Goal: Information Seeking & Learning: Learn about a topic

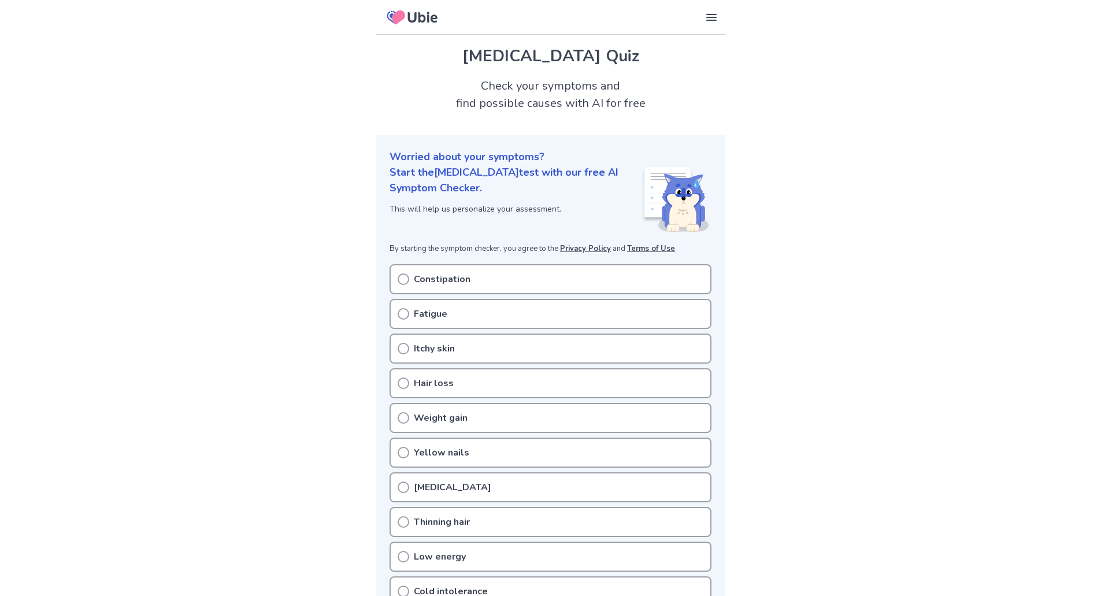
click at [404, 318] on circle at bounding box center [403, 314] width 10 height 10
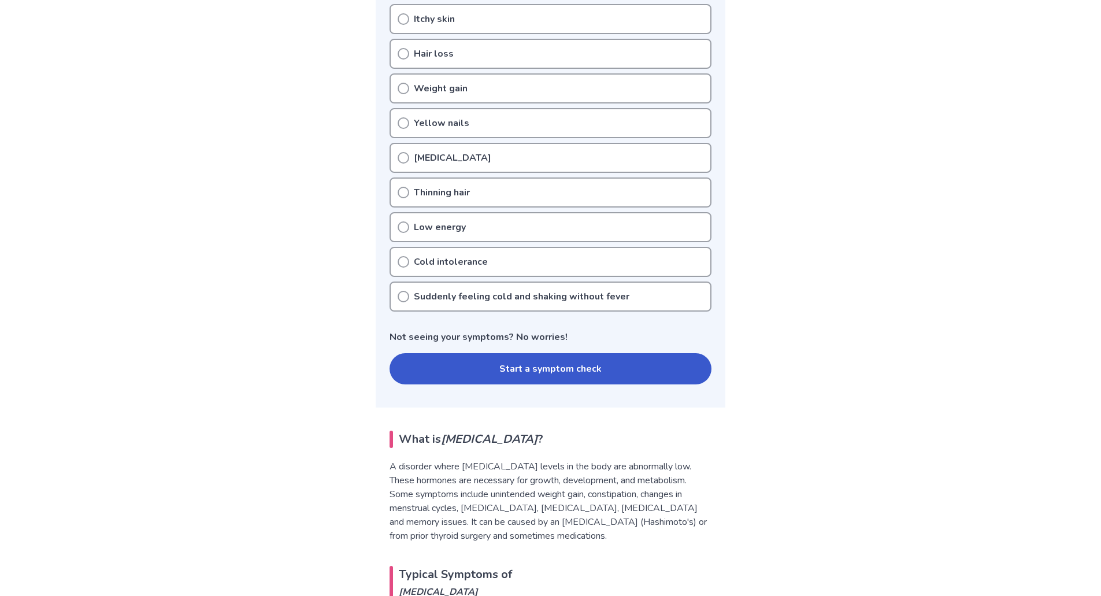
scroll to position [231, 0]
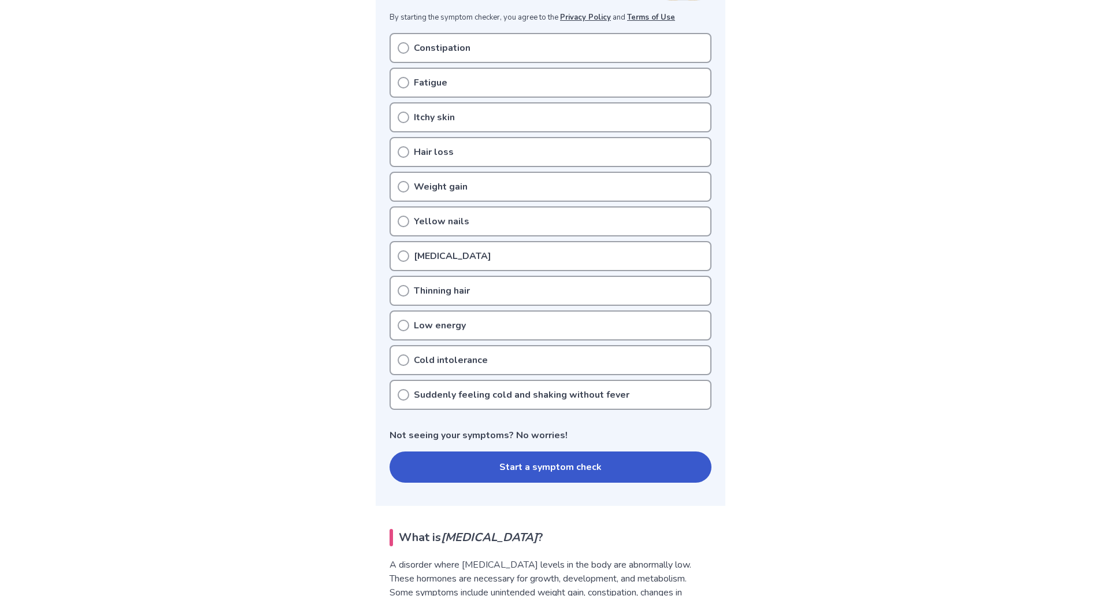
click at [403, 185] on icon at bounding box center [404, 187] width 12 height 12
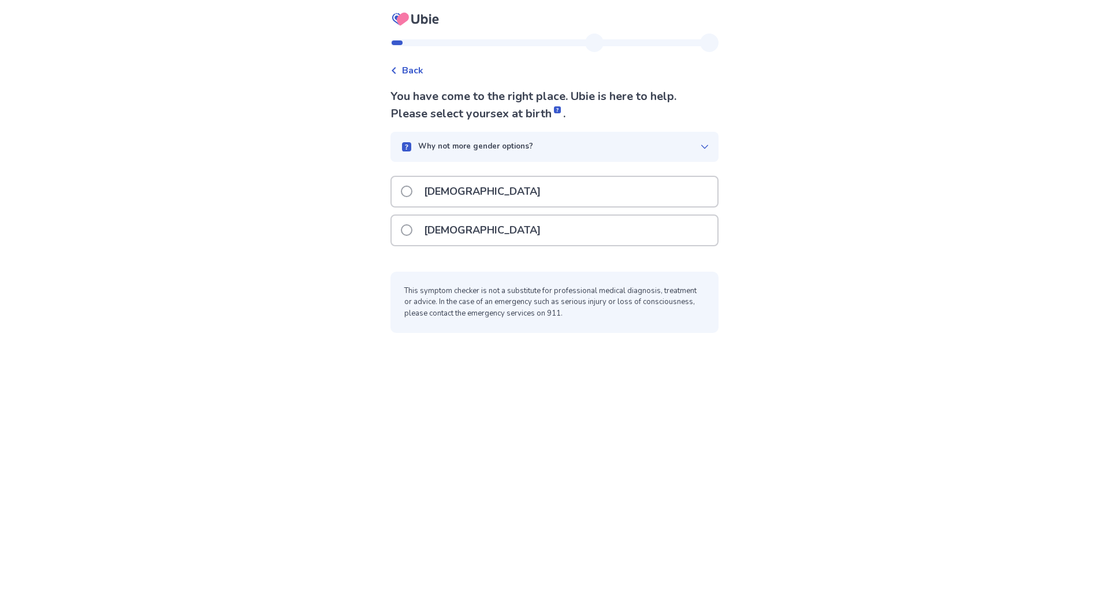
click at [413, 233] on span at bounding box center [407, 230] width 12 height 12
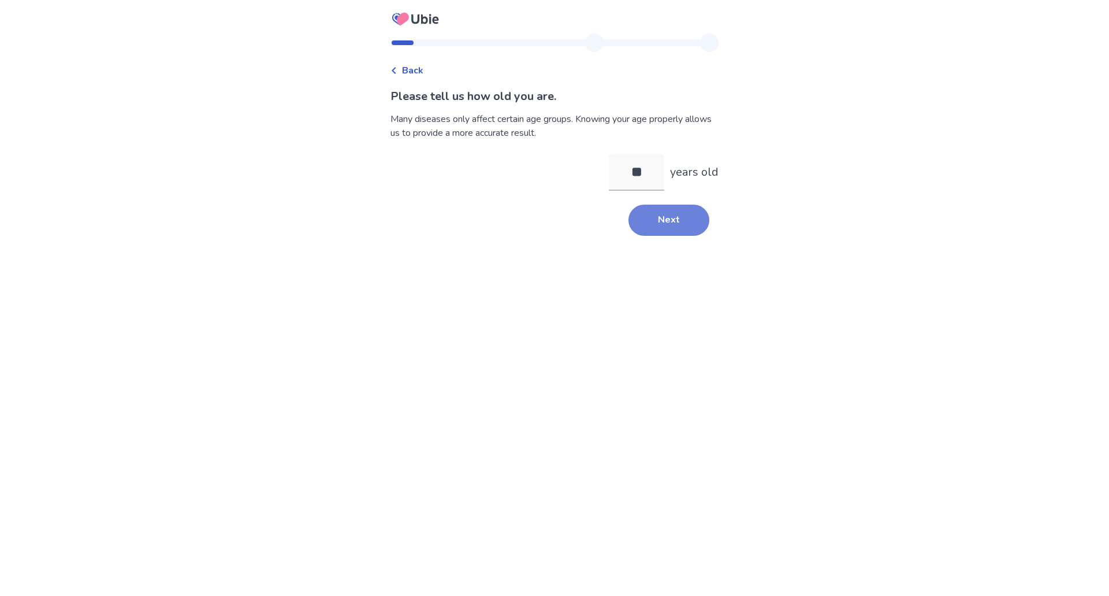
type input "**"
click at [650, 219] on button "Next" at bounding box center [669, 220] width 81 height 31
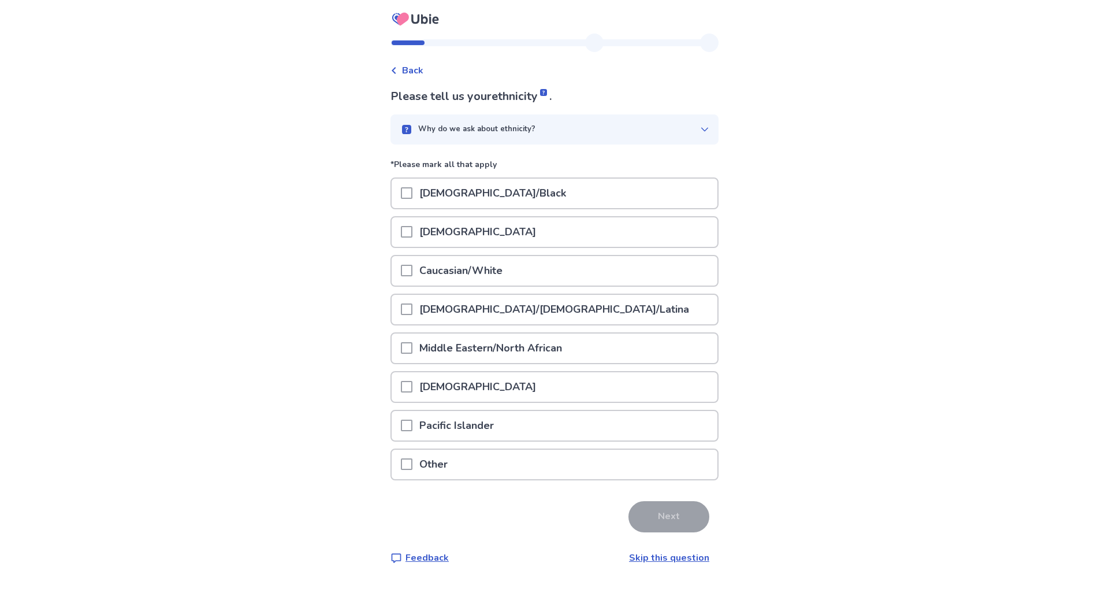
click at [413, 273] on span at bounding box center [407, 271] width 12 height 12
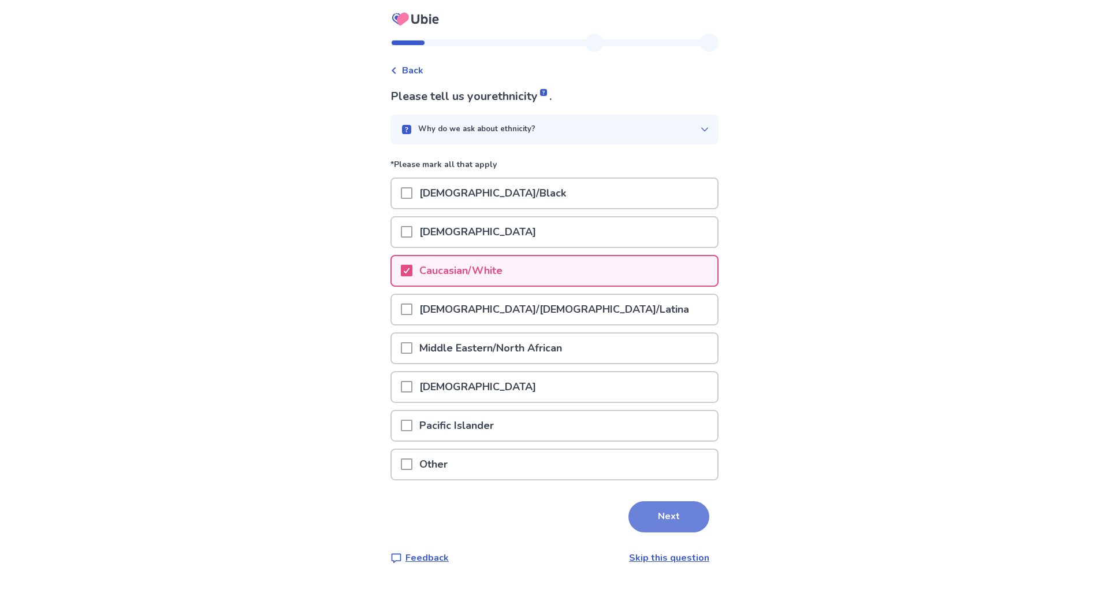
click at [681, 528] on button "Next" at bounding box center [669, 516] width 81 height 31
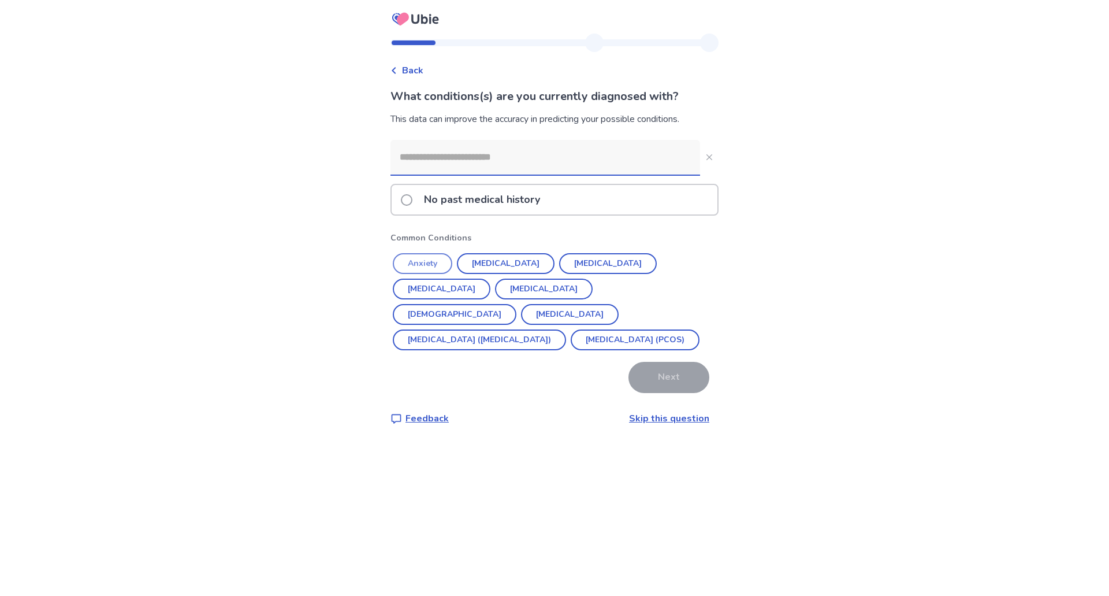
click at [432, 262] on button "Anxiety" at bounding box center [423, 263] width 60 height 21
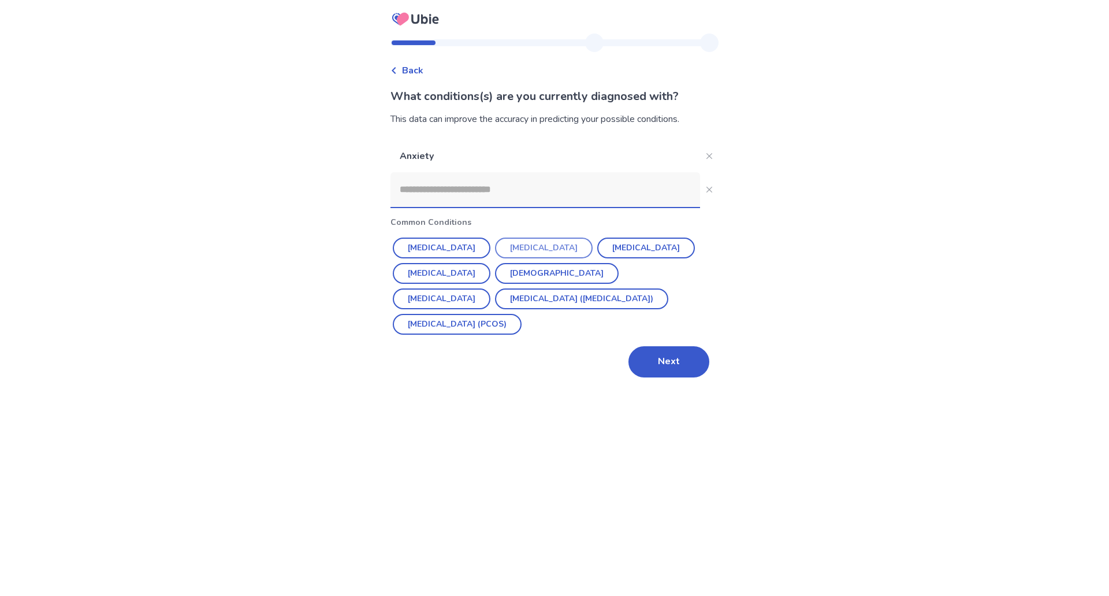
click at [536, 242] on button "Depression" at bounding box center [544, 247] width 98 height 21
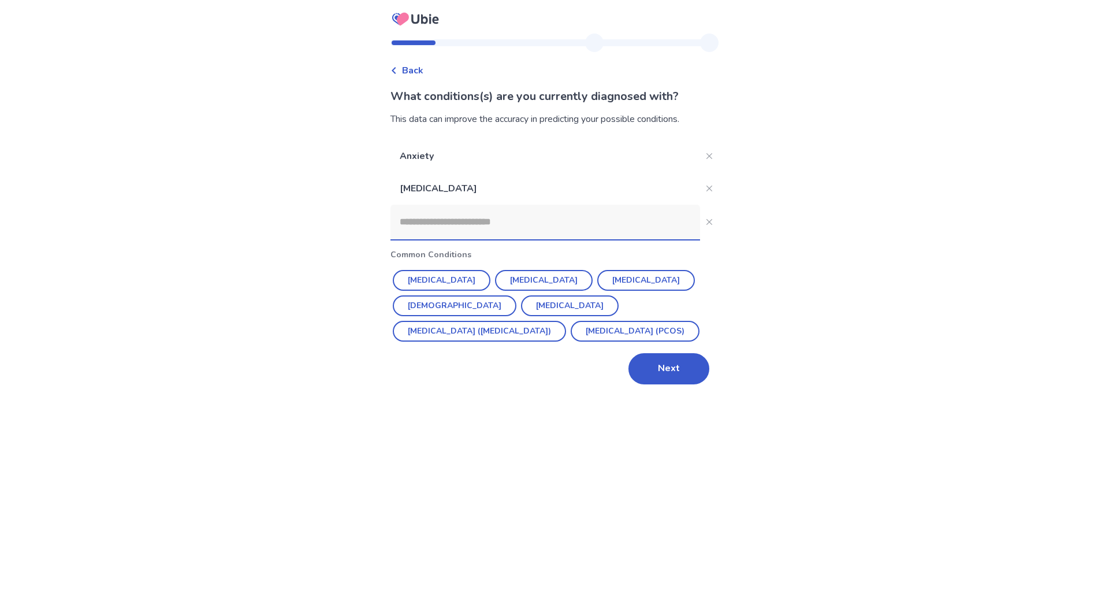
click at [526, 222] on input at bounding box center [546, 222] width 310 height 35
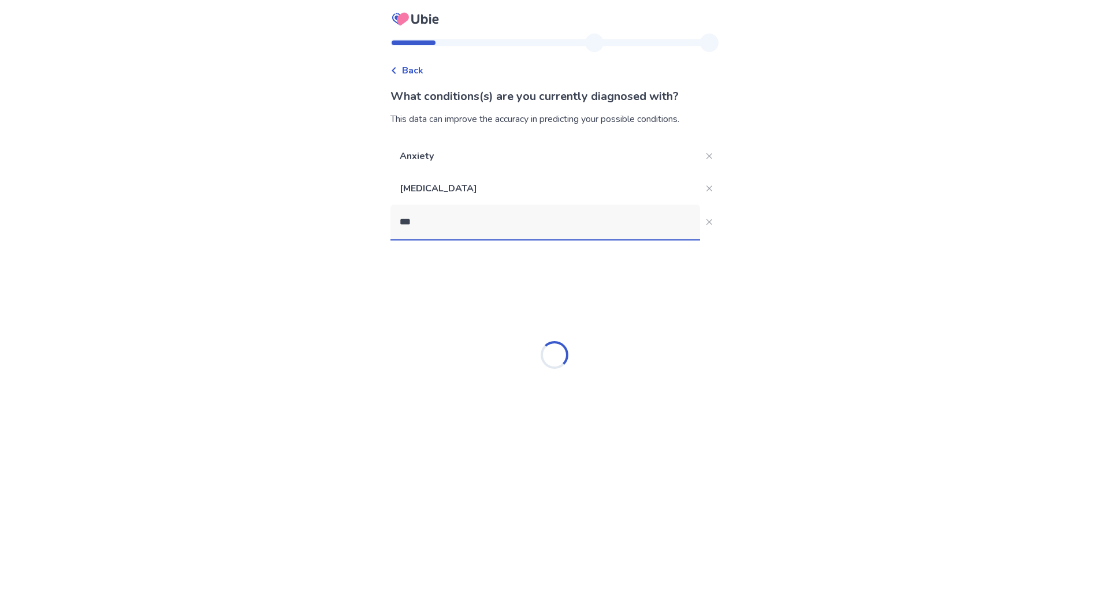
type input "****"
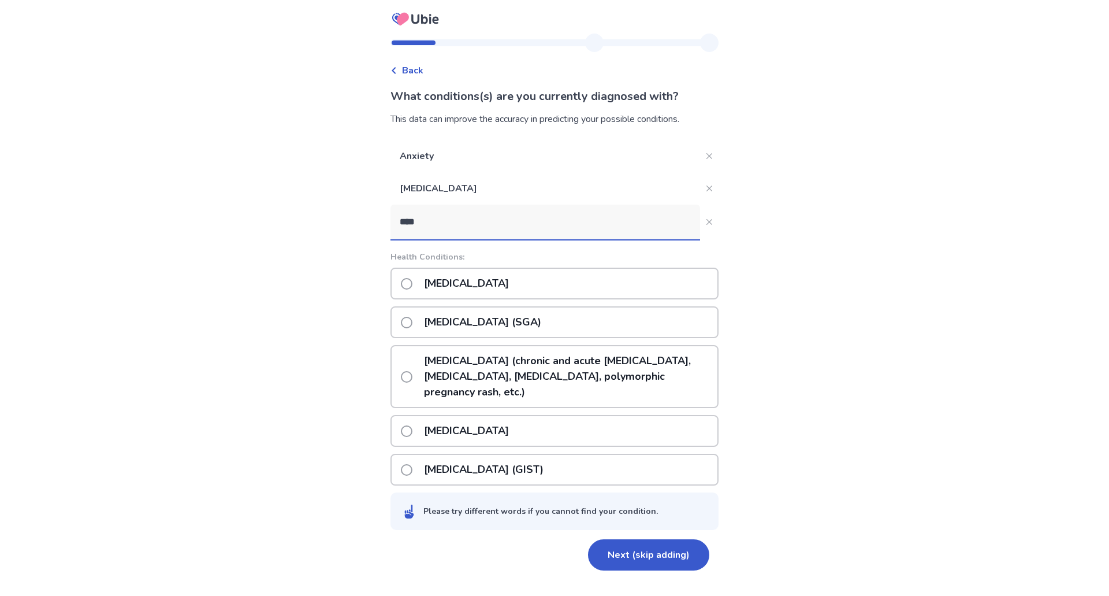
click at [516, 287] on p "Gestational hypertension" at bounding box center [466, 283] width 99 height 29
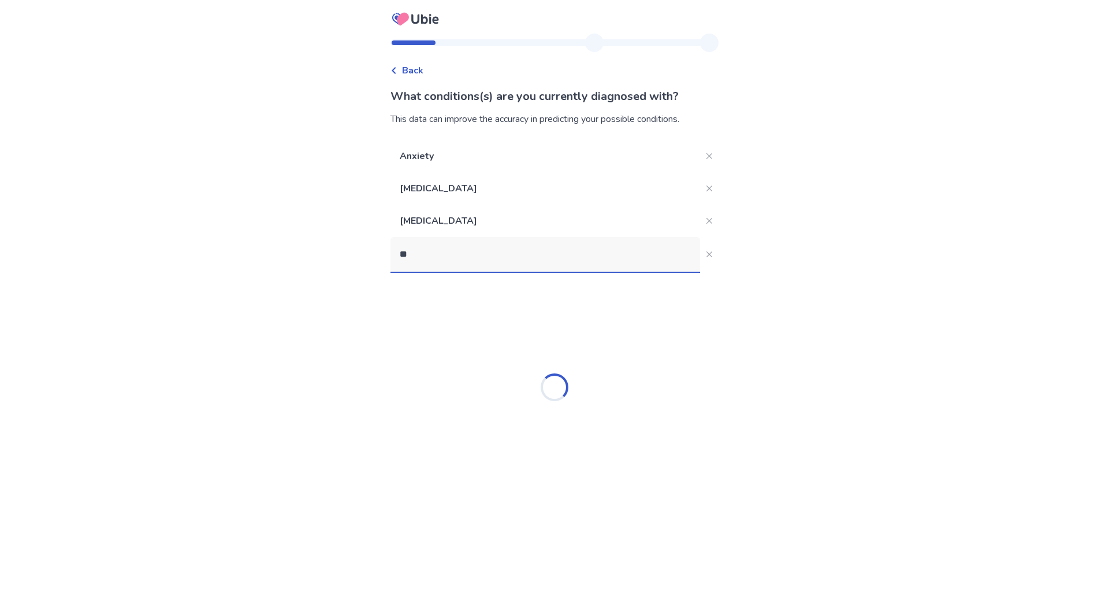
type input "*"
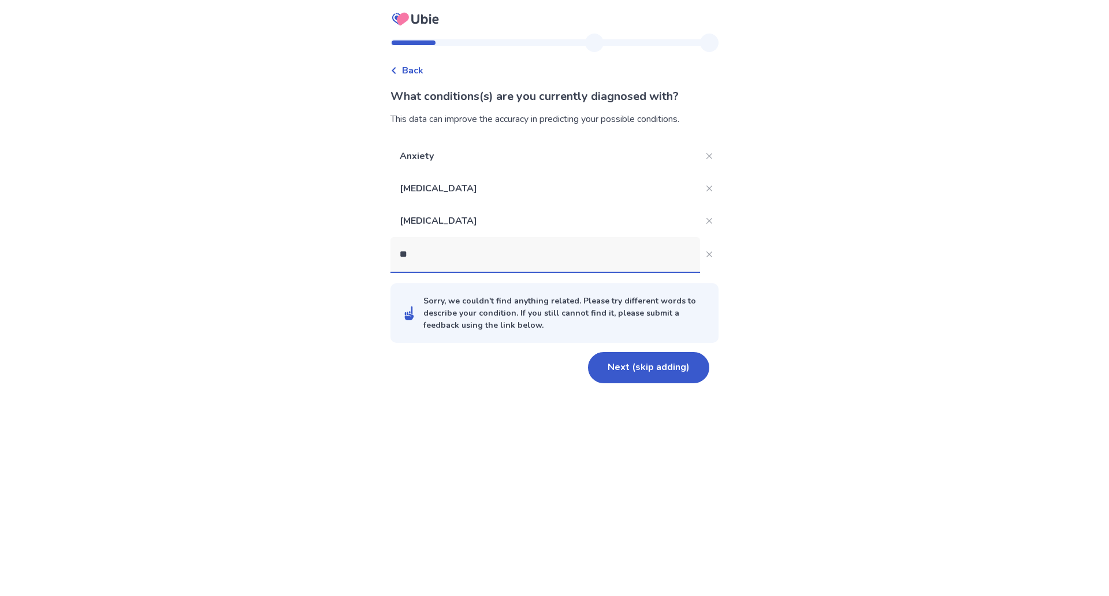
type input "*"
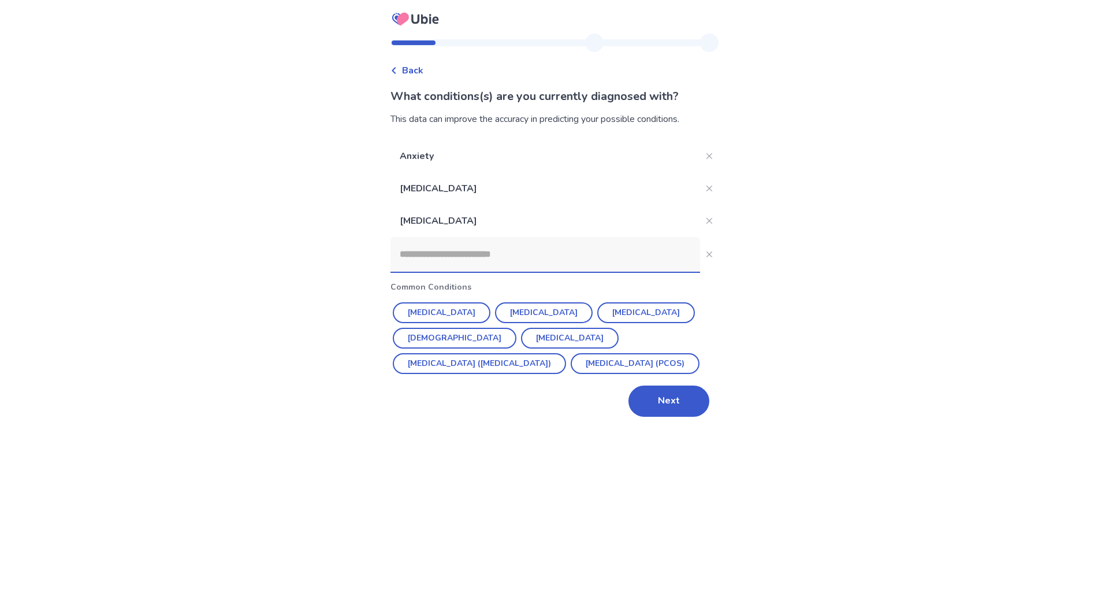
type input "*"
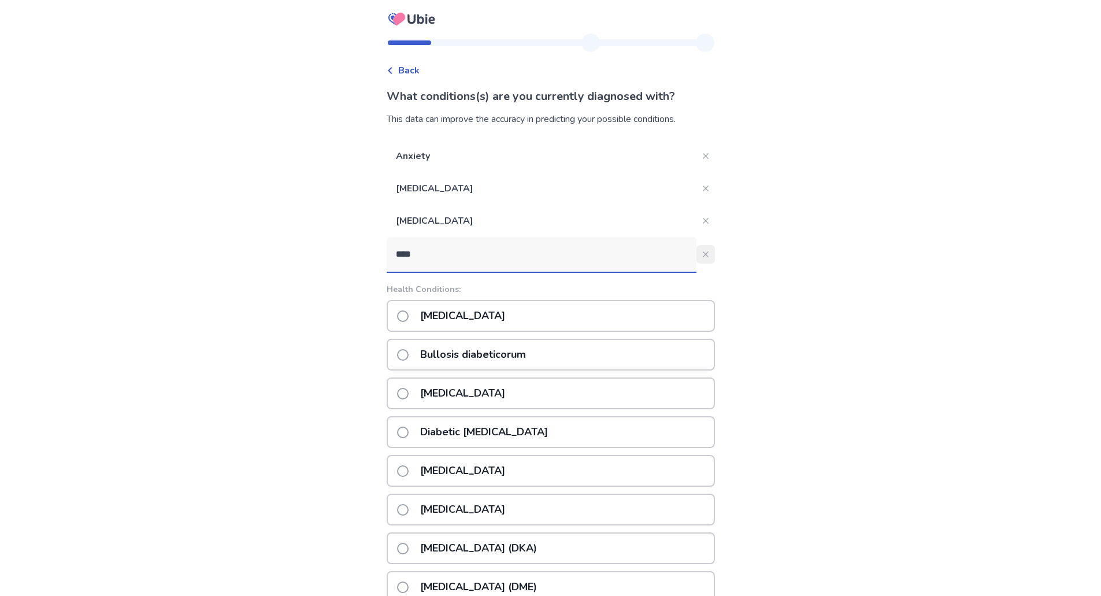
type input "****"
click at [696, 256] on button "****" at bounding box center [705, 254] width 18 height 18
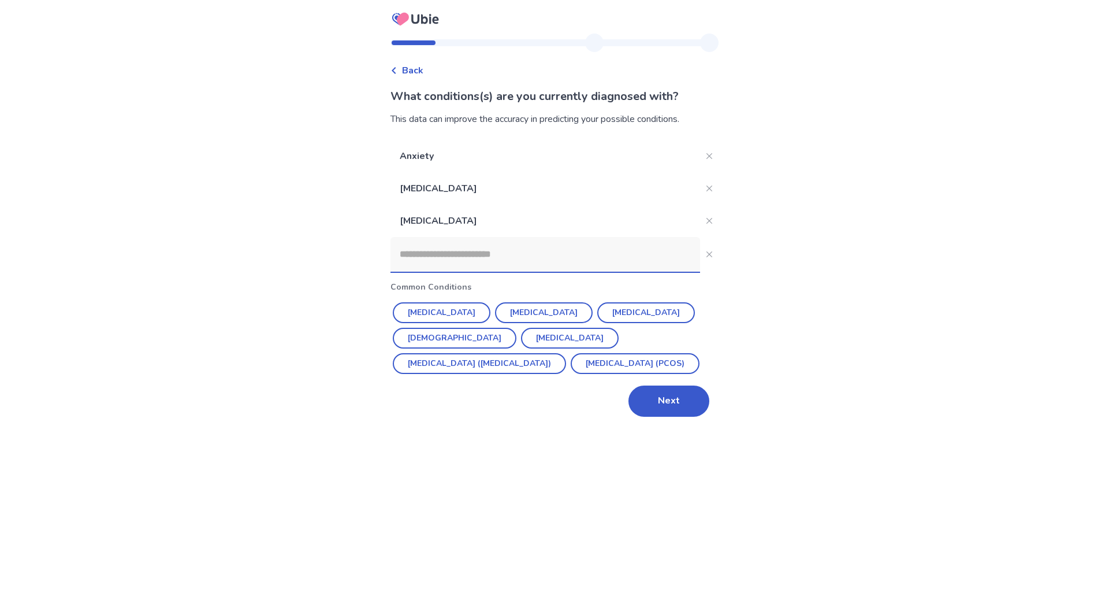
click at [450, 255] on input at bounding box center [546, 254] width 310 height 35
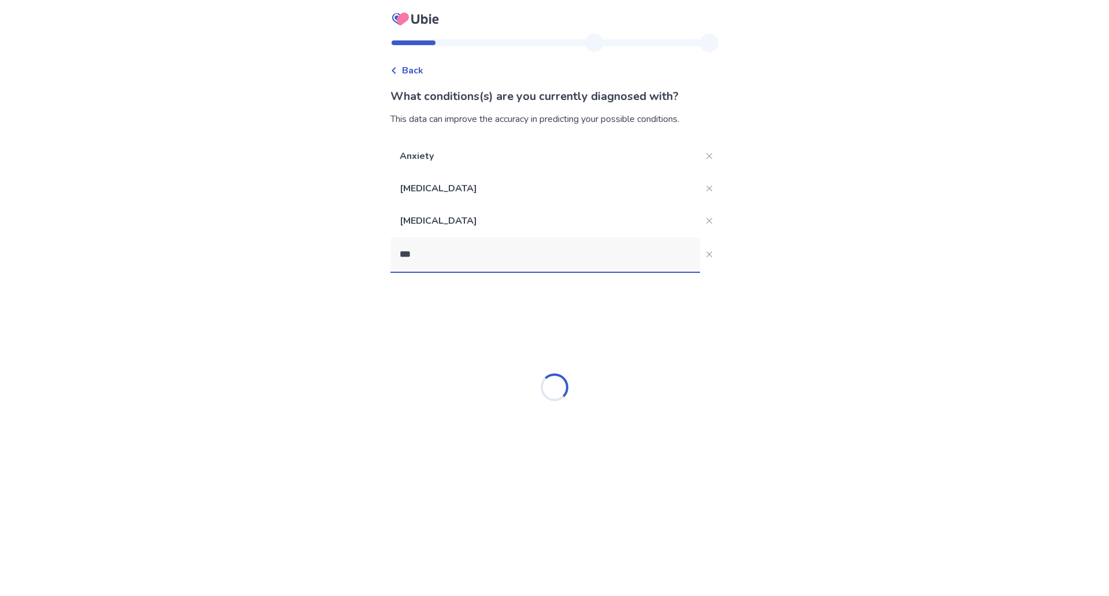
type input "****"
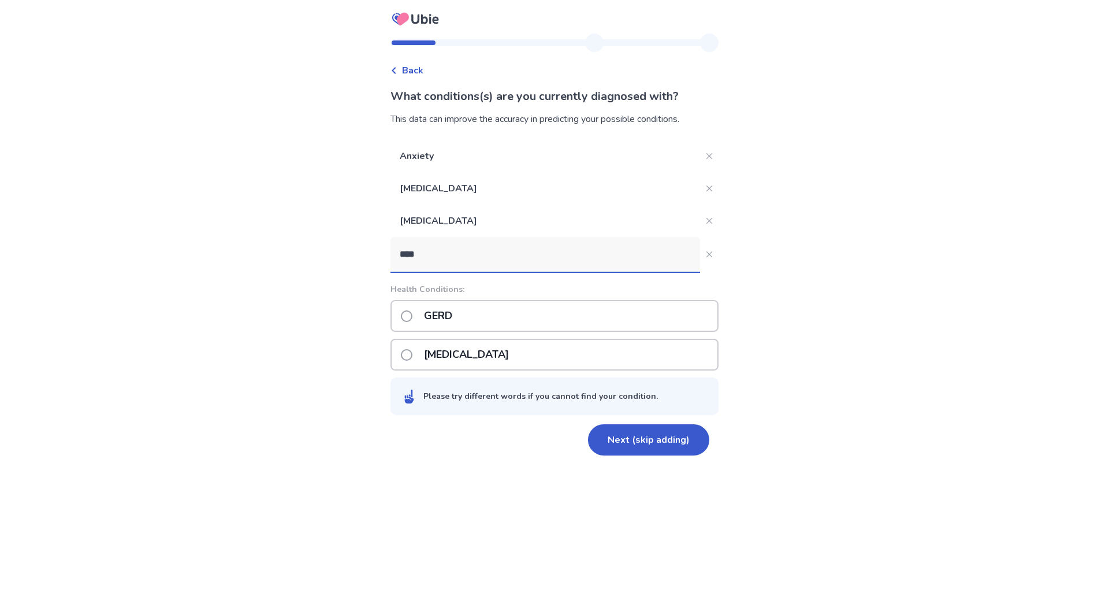
click at [457, 322] on p "GERD" at bounding box center [438, 315] width 42 height 29
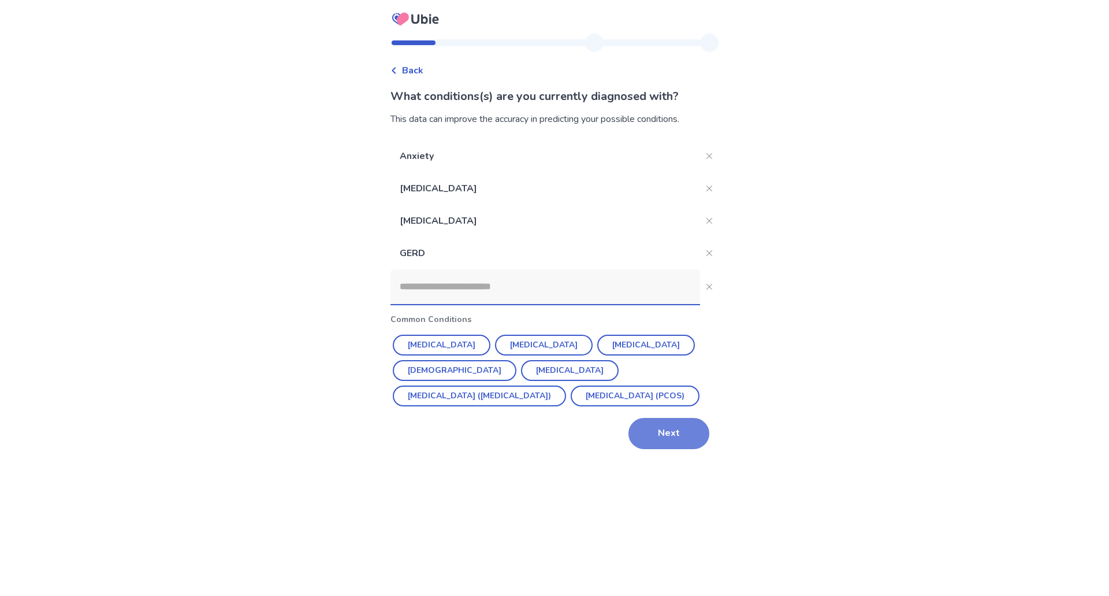
click at [685, 431] on button "Next" at bounding box center [669, 433] width 81 height 31
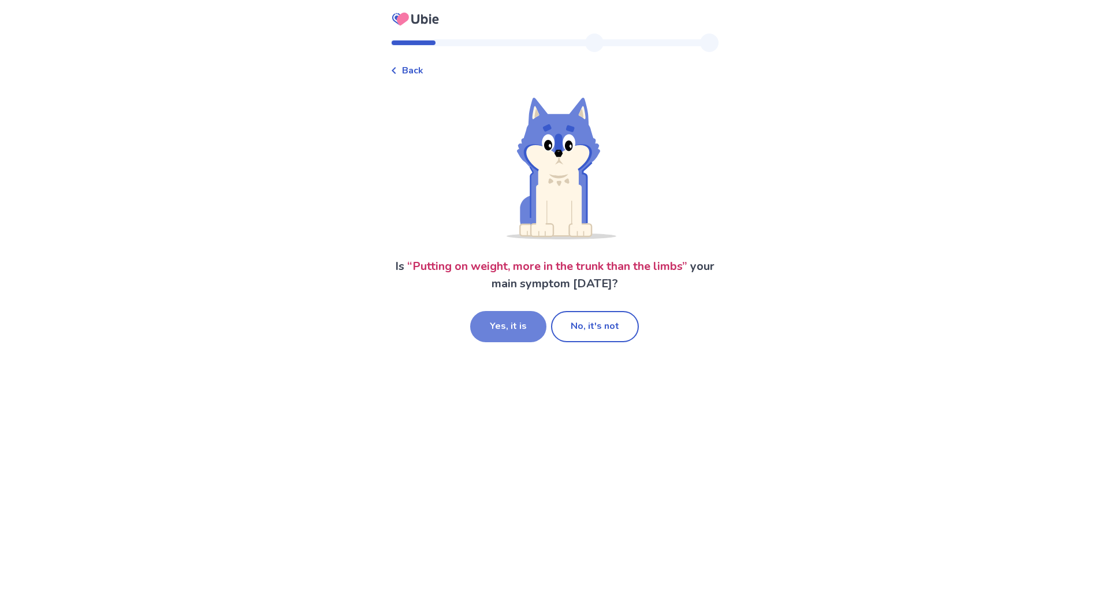
click at [503, 326] on button "Yes, it is" at bounding box center [508, 326] width 76 height 31
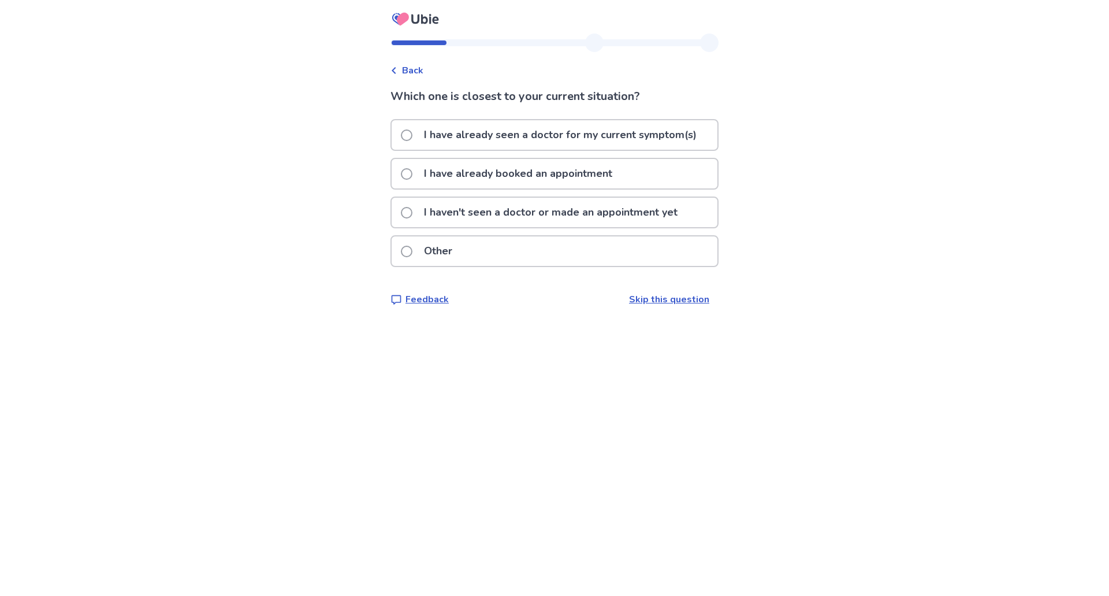
click at [504, 218] on p "I haven't seen a doctor or made an appointment yet" at bounding box center [551, 212] width 268 height 29
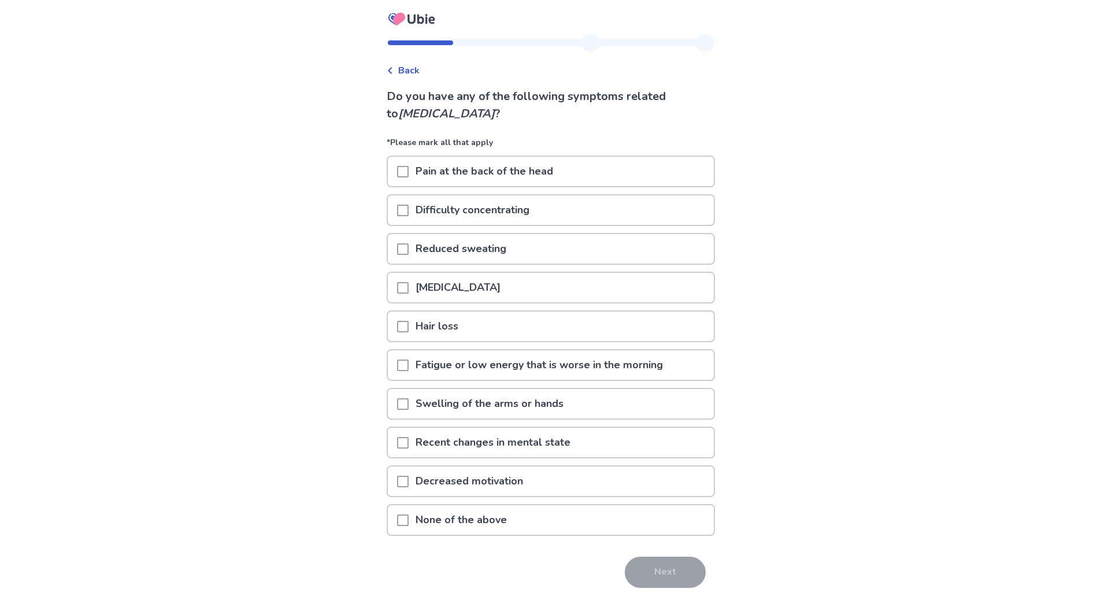
click at [409, 207] on span at bounding box center [403, 211] width 12 height 12
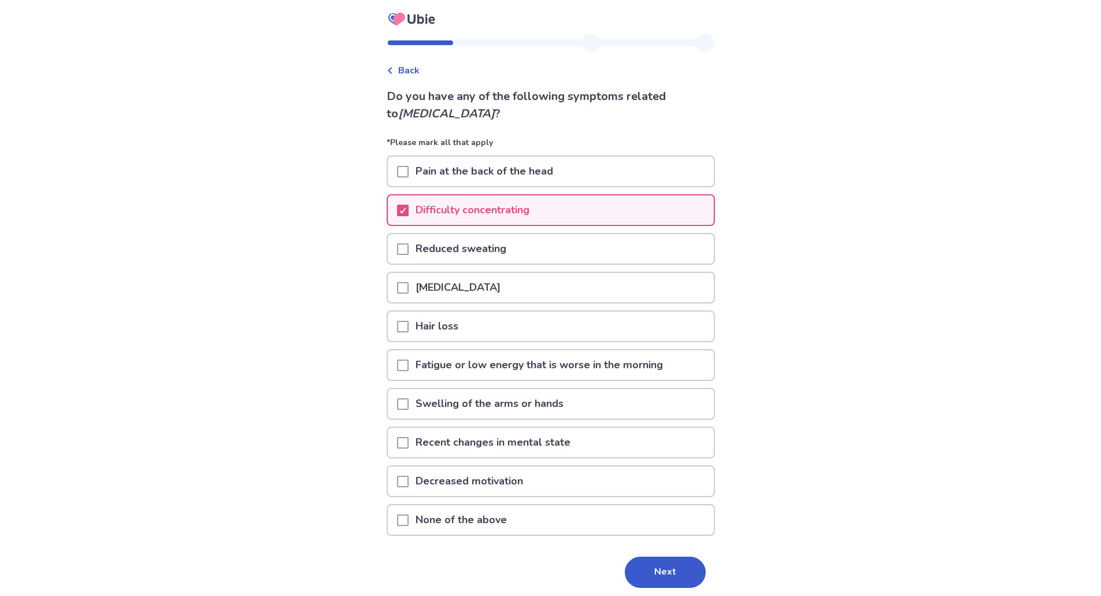
click at [407, 323] on span at bounding box center [403, 327] width 12 height 12
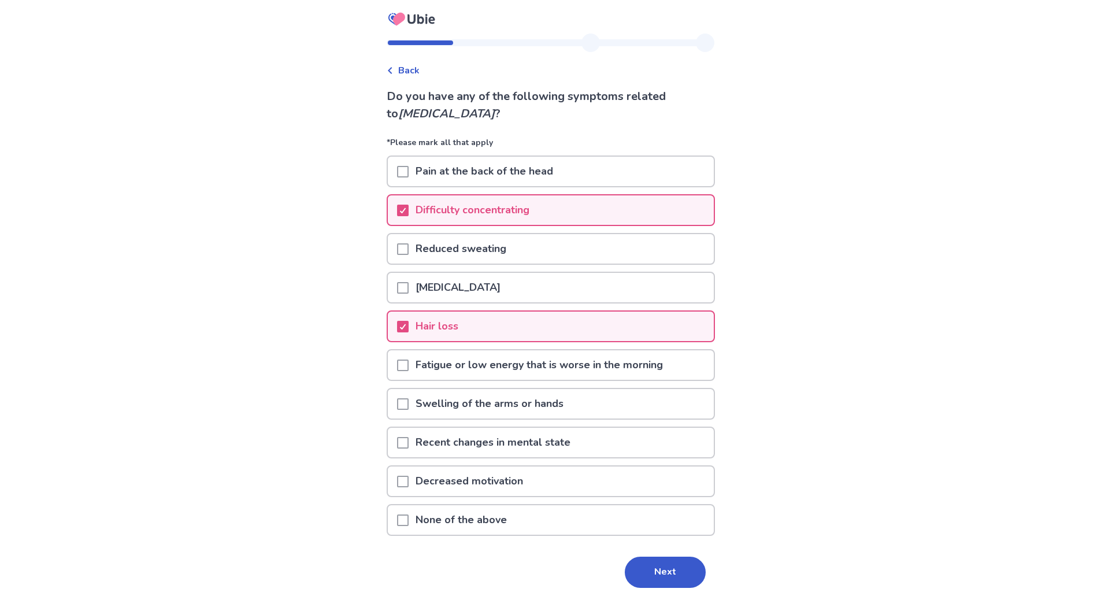
click at [409, 481] on span at bounding box center [403, 482] width 12 height 12
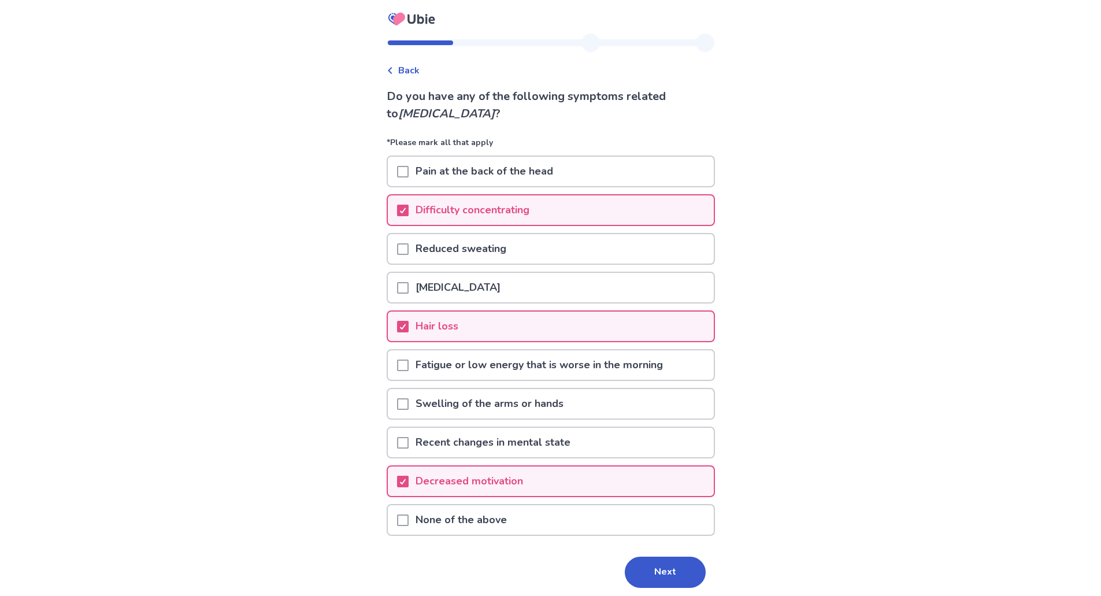
click at [417, 364] on p "Fatigue or low energy that is worse in the morning" at bounding box center [539, 364] width 261 height 29
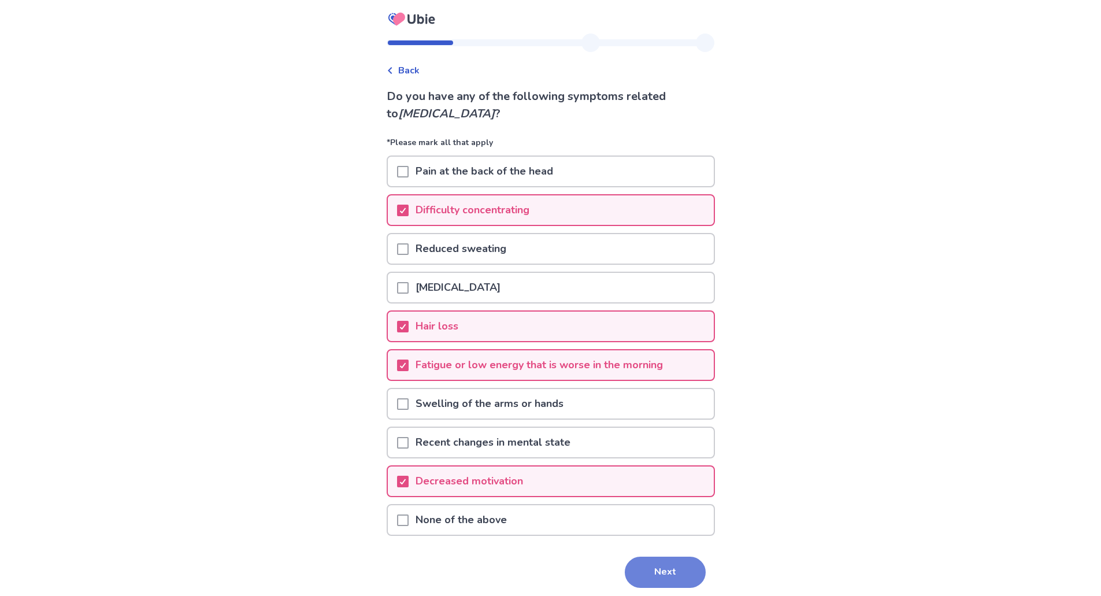
click at [665, 574] on button "Next" at bounding box center [665, 571] width 81 height 31
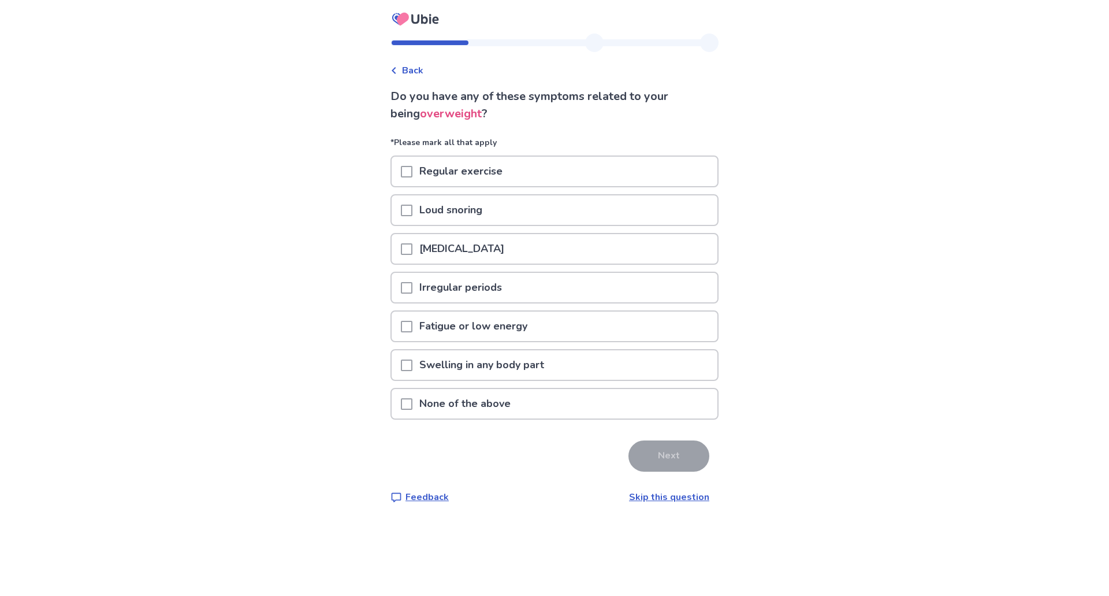
click at [413, 324] on span at bounding box center [407, 327] width 12 height 12
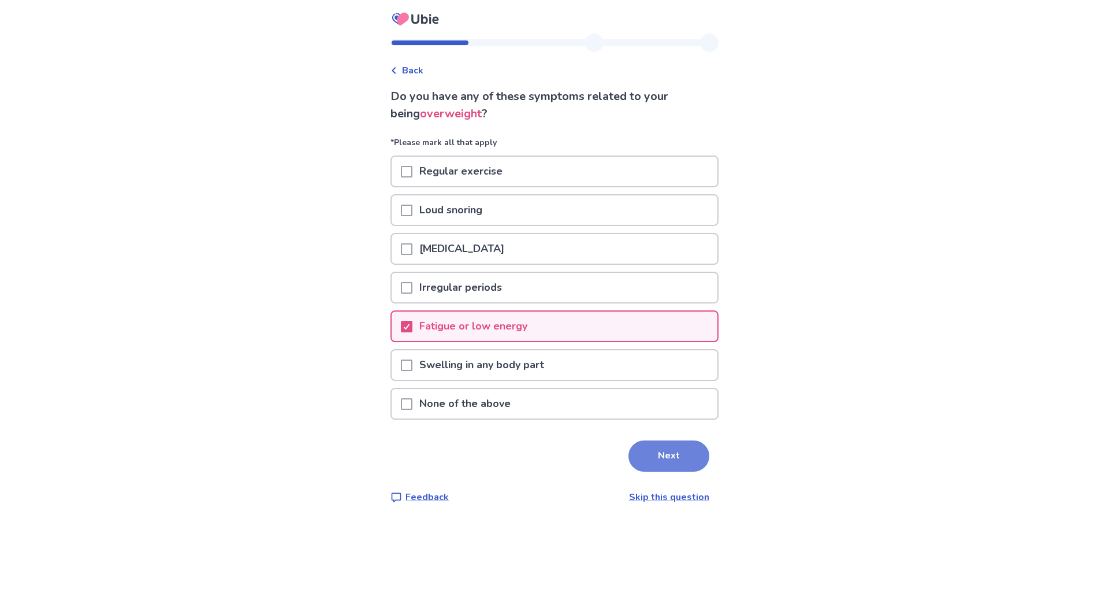
click at [676, 455] on button "Next" at bounding box center [669, 455] width 81 height 31
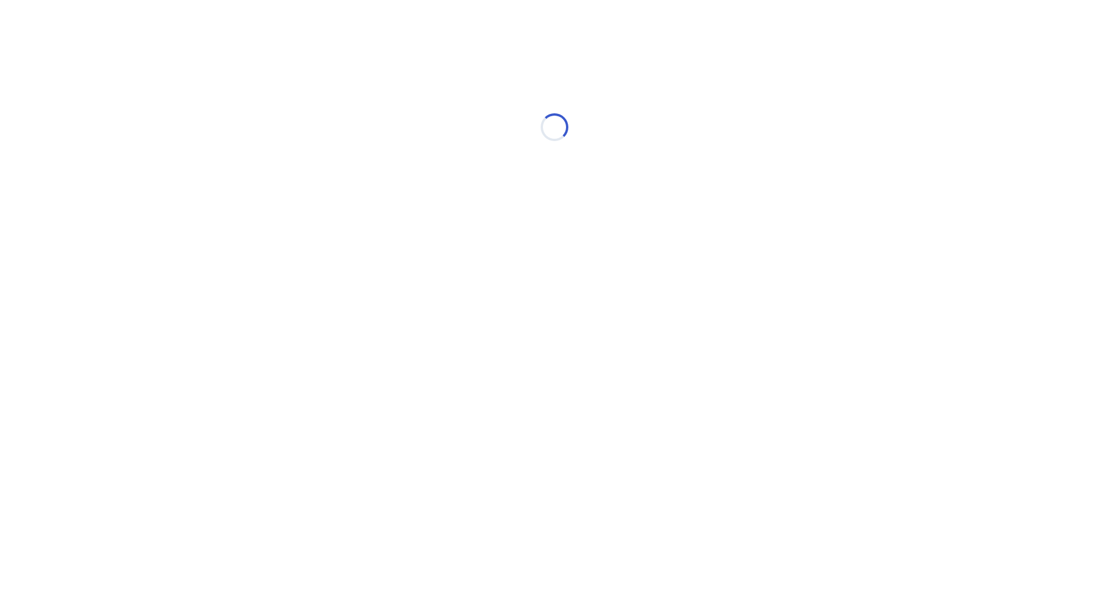
select select "*"
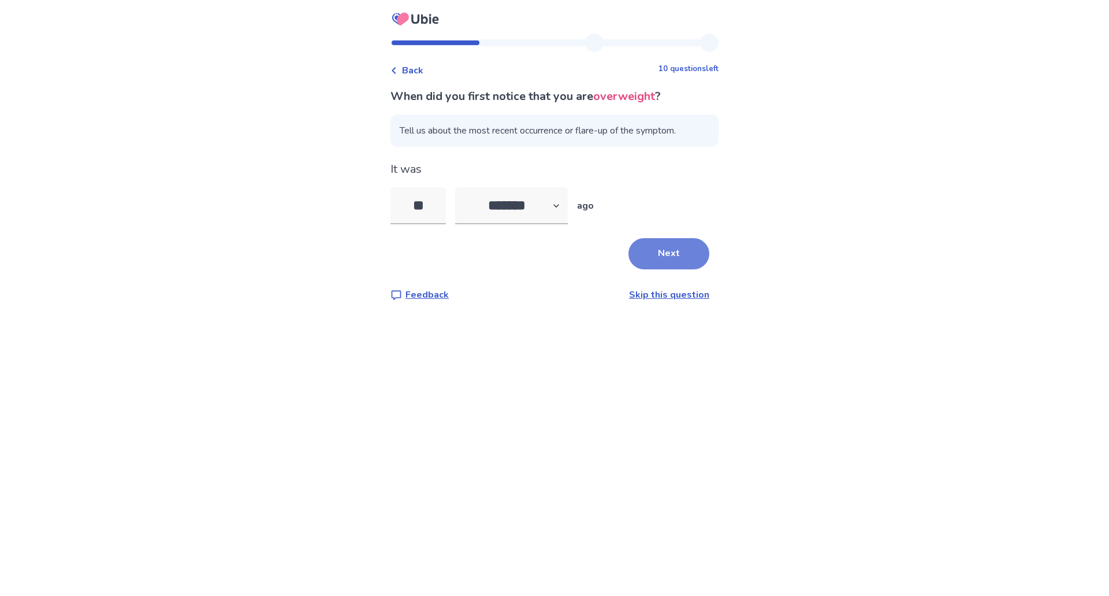
type input "**"
click at [637, 252] on button "Next" at bounding box center [669, 253] width 81 height 31
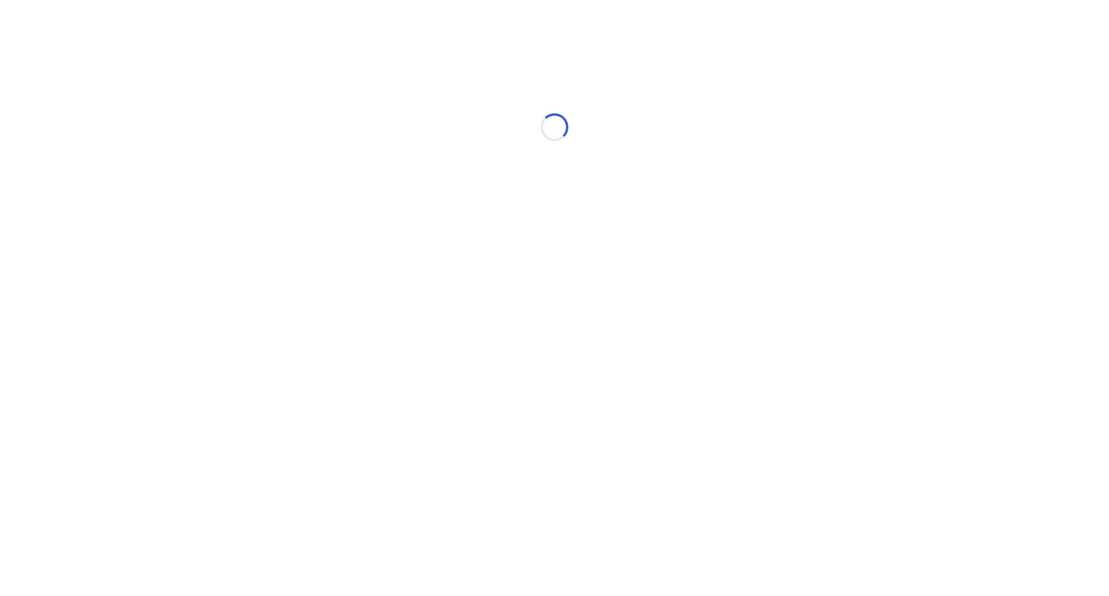
select select "*"
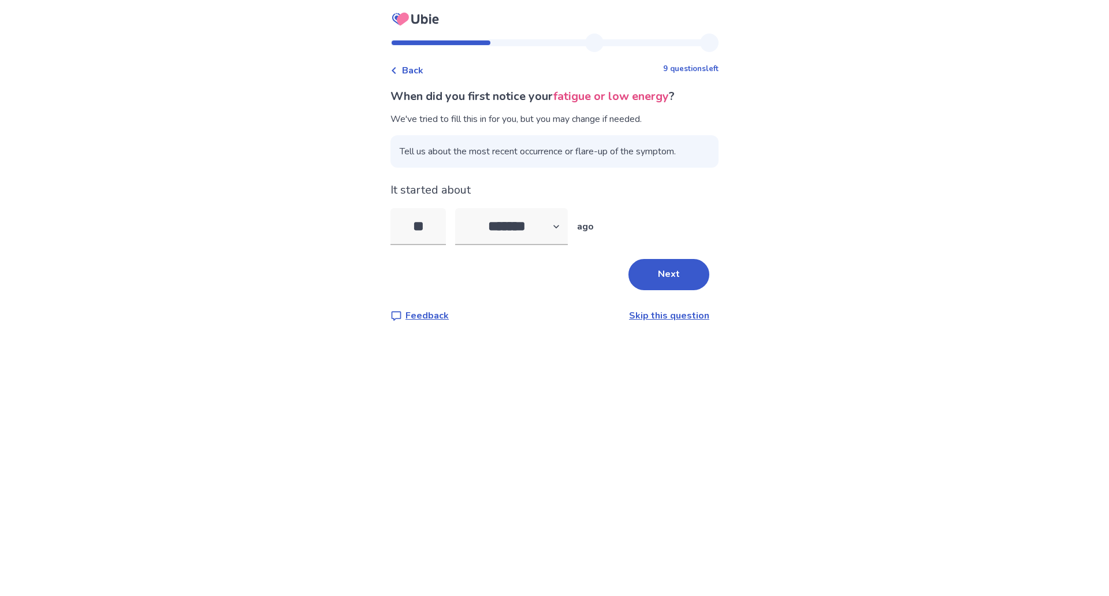
click at [670, 313] on link "Skip this question" at bounding box center [669, 315] width 80 height 13
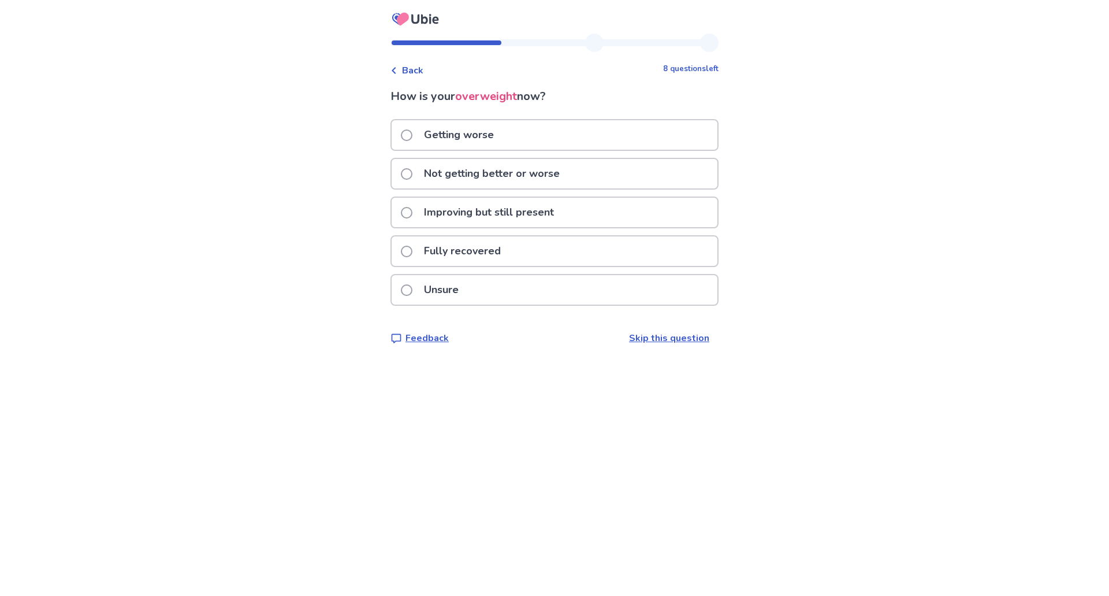
click at [465, 172] on p "Not getting better or worse" at bounding box center [492, 173] width 150 height 29
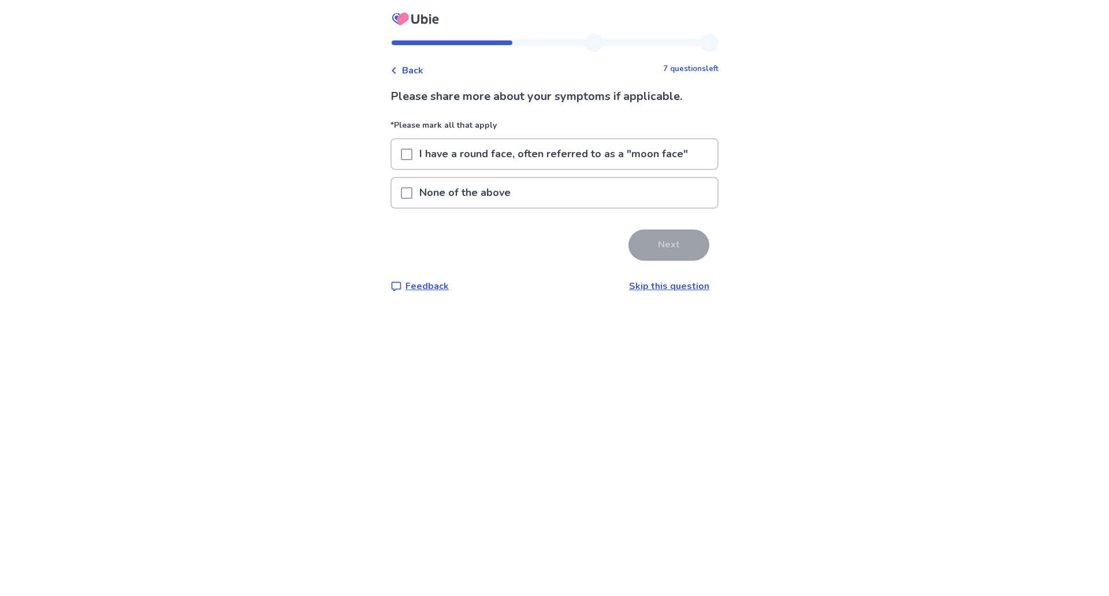
click at [412, 162] on div at bounding box center [407, 153] width 12 height 29
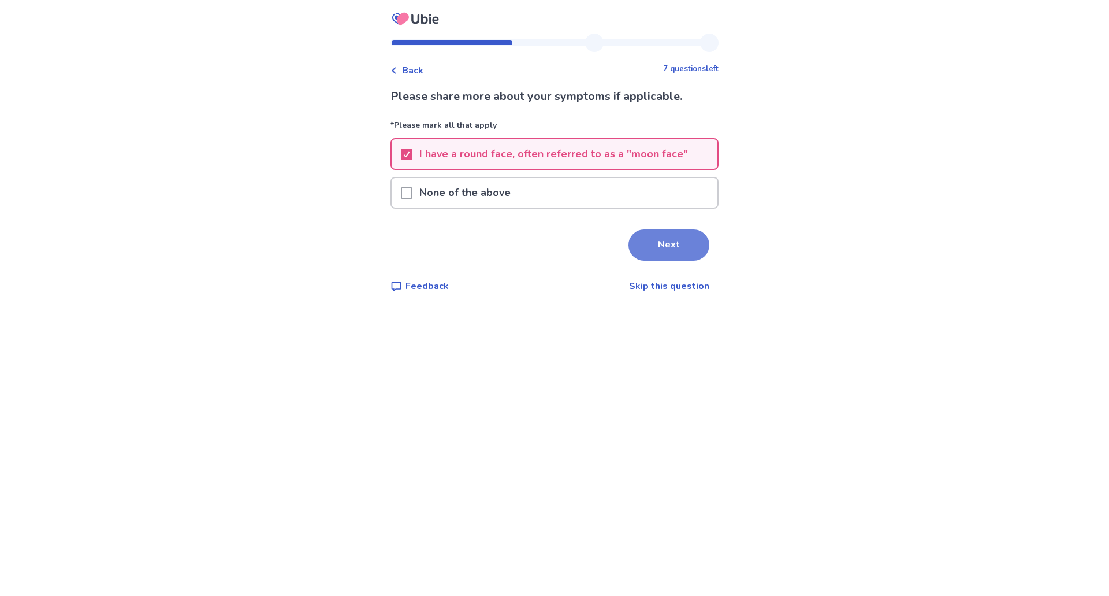
click at [682, 250] on button "Next" at bounding box center [669, 244] width 81 height 31
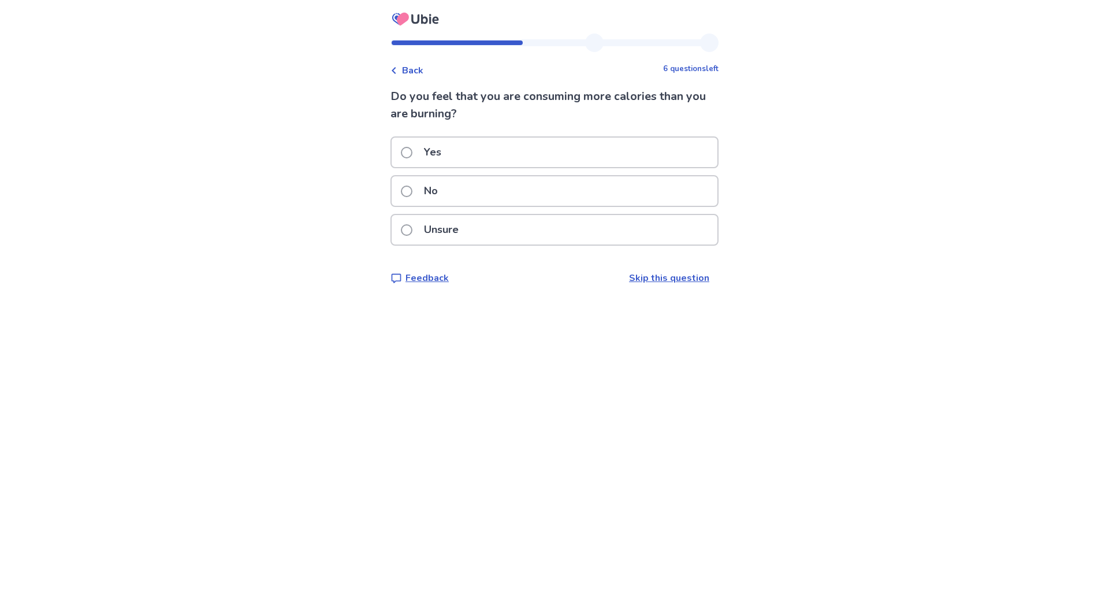
click at [436, 191] on p "No" at bounding box center [431, 190] width 28 height 29
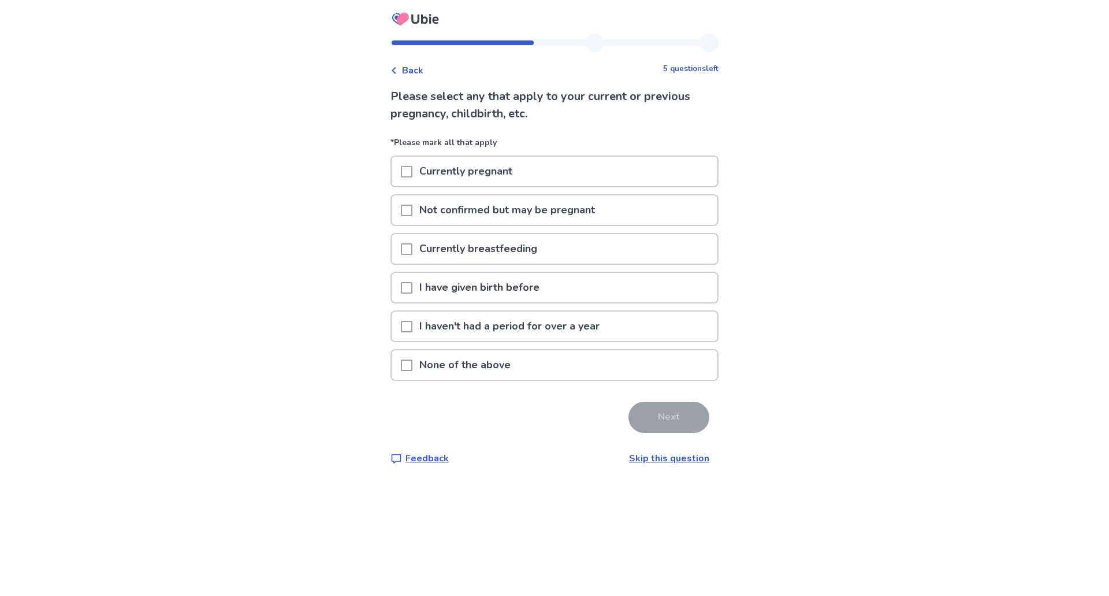
click at [508, 281] on p "I have given birth before" at bounding box center [480, 287] width 134 height 29
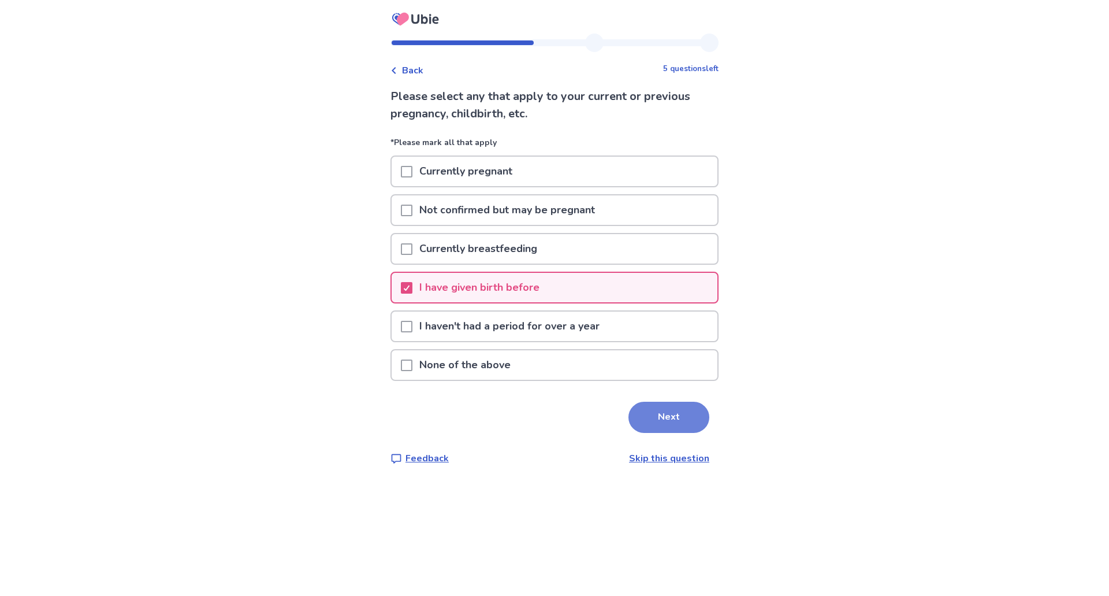
click at [675, 403] on button "Next" at bounding box center [669, 417] width 81 height 31
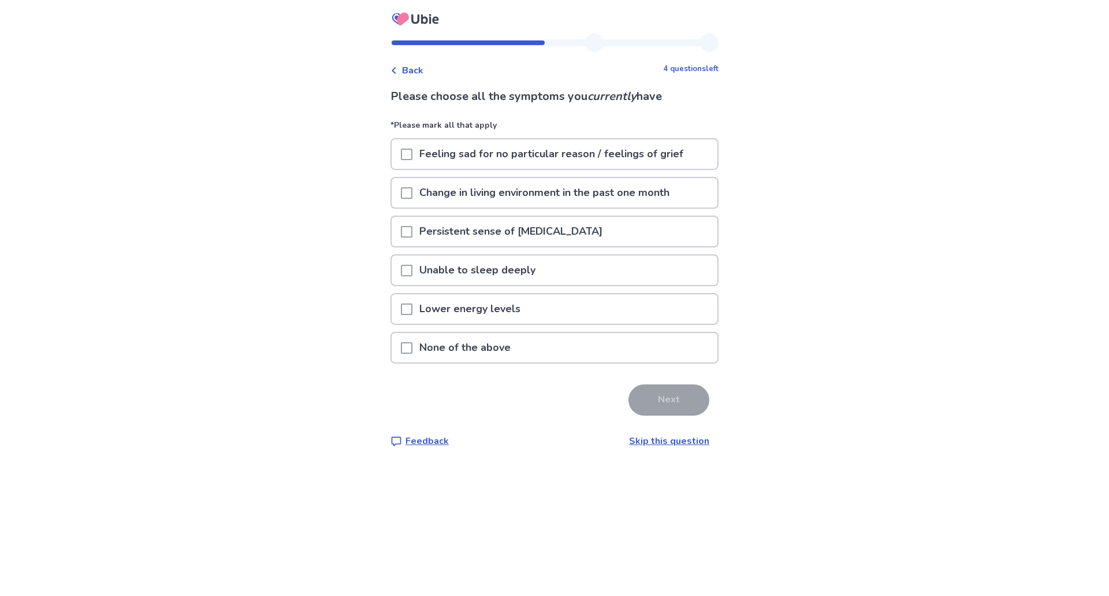
click at [413, 272] on span at bounding box center [407, 271] width 12 height 12
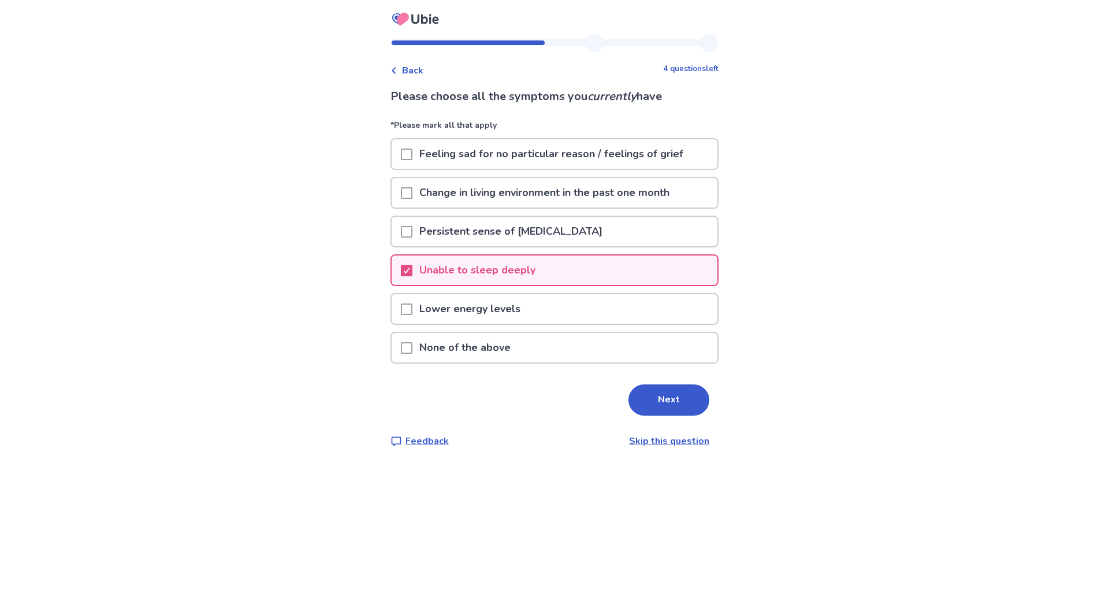
click at [408, 313] on span at bounding box center [407, 309] width 12 height 12
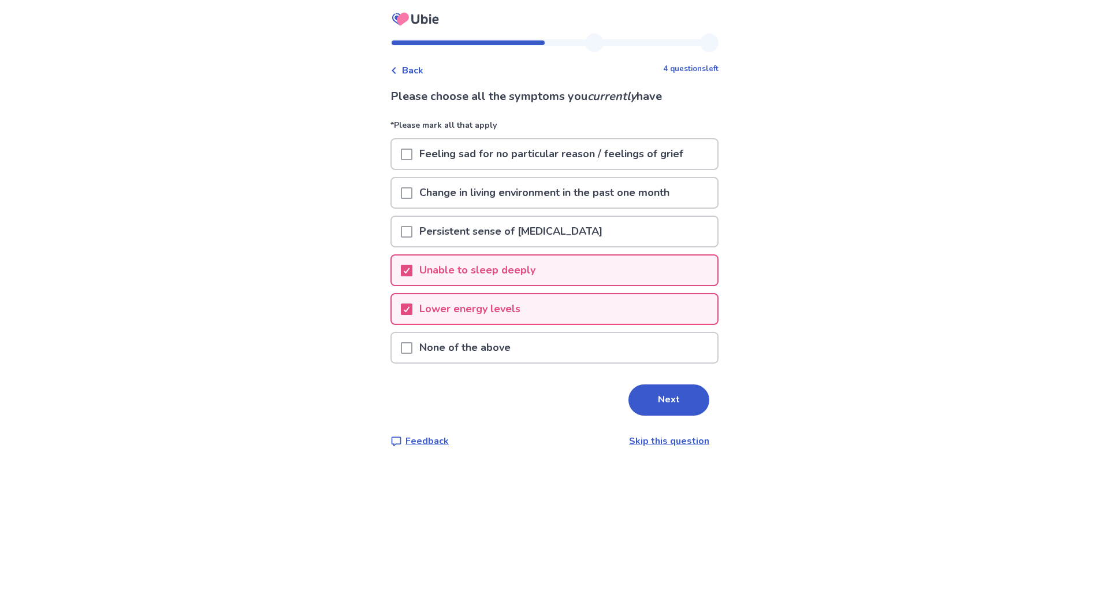
click at [663, 396] on button "Next" at bounding box center [669, 399] width 81 height 31
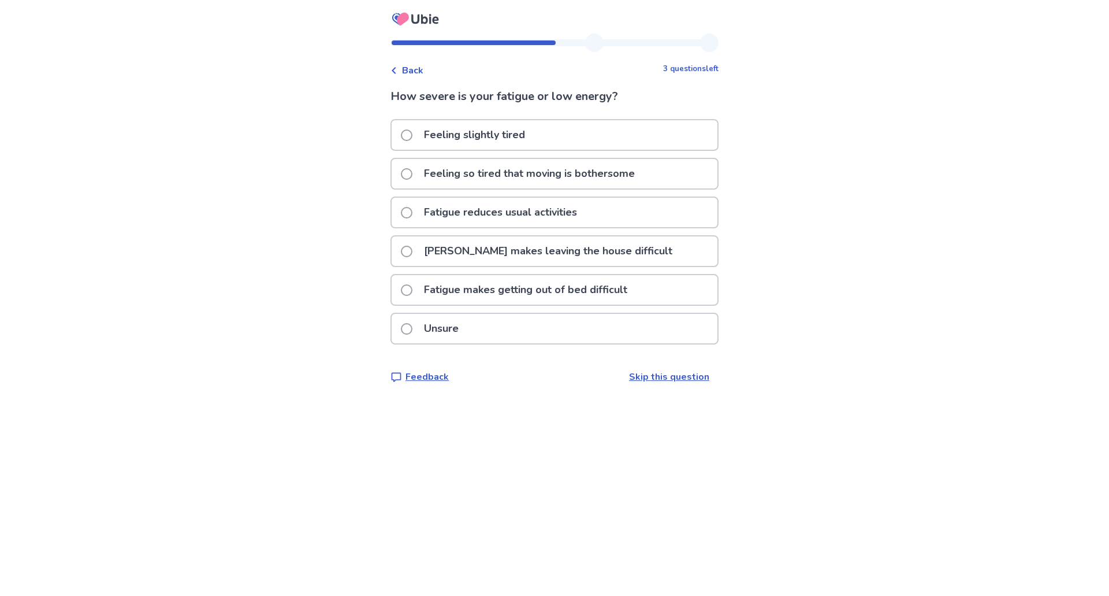
click at [470, 177] on p "Feeling so tired that moving is bothersome" at bounding box center [529, 173] width 225 height 29
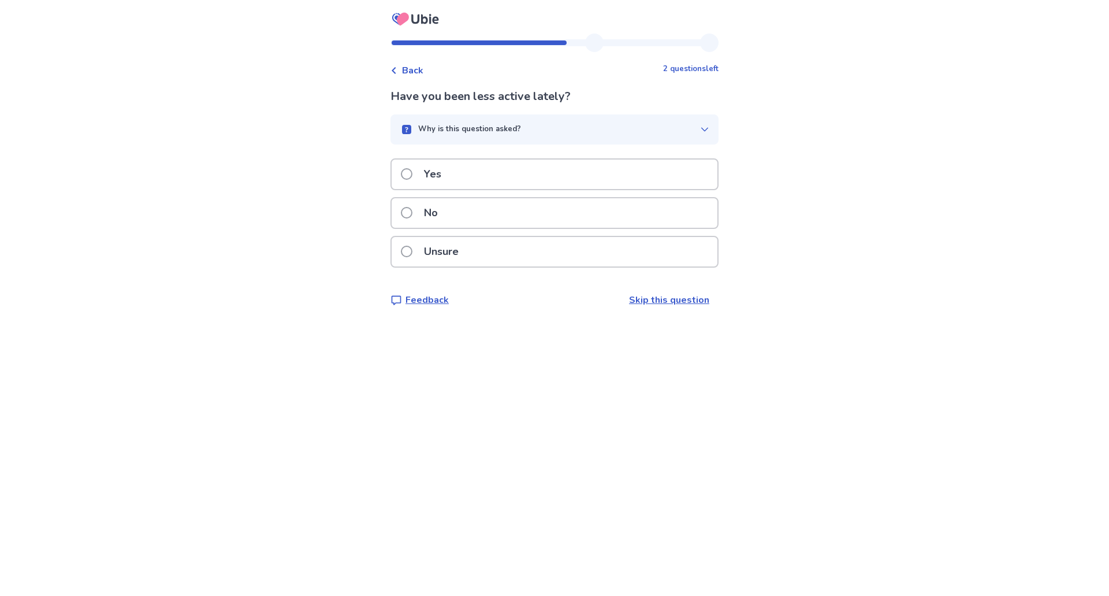
click at [413, 214] on span at bounding box center [407, 213] width 12 height 12
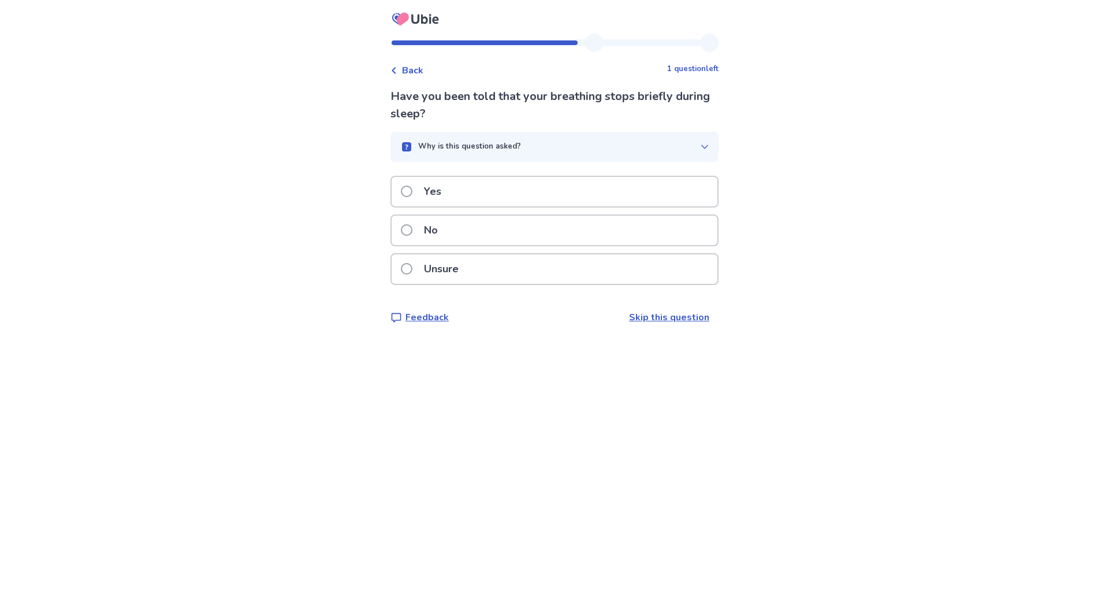
click at [409, 225] on span at bounding box center [407, 230] width 12 height 12
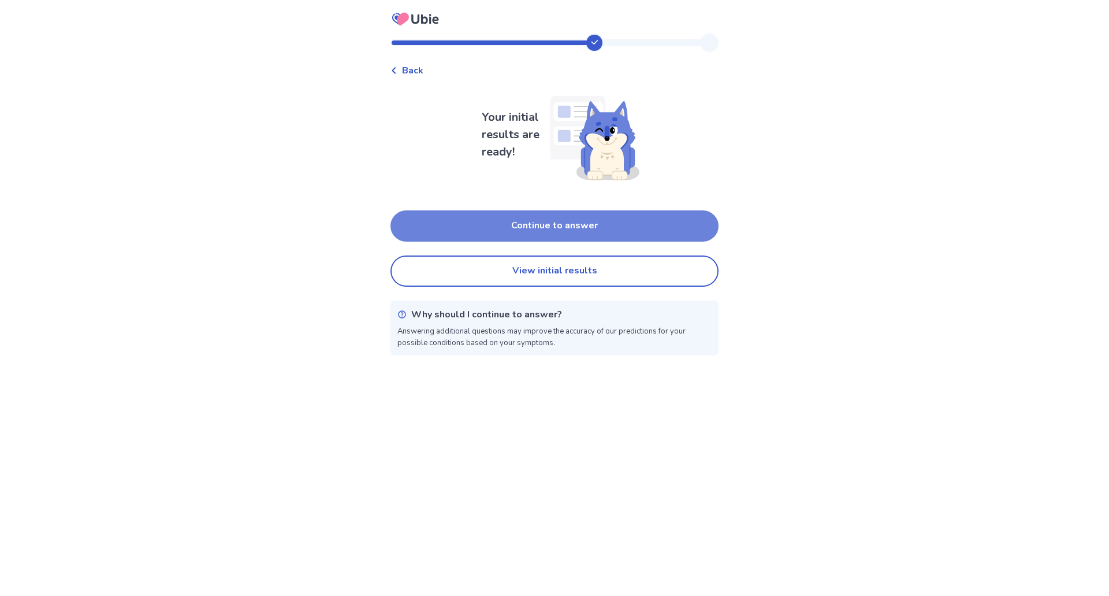
click at [603, 224] on button "Continue to answer" at bounding box center [555, 225] width 328 height 31
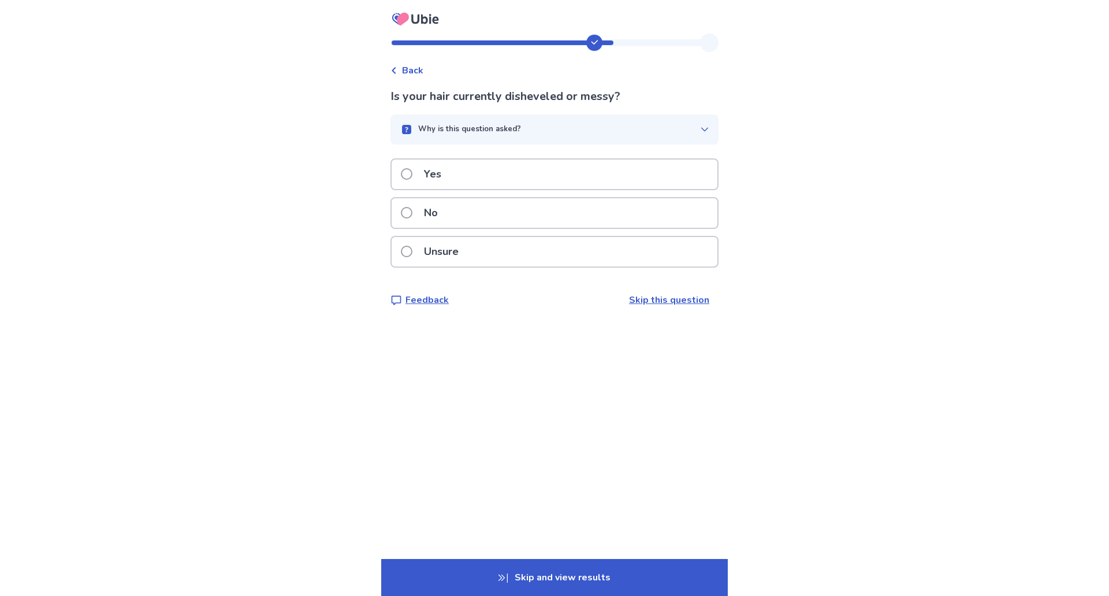
click at [435, 211] on p "No" at bounding box center [431, 212] width 28 height 29
click at [686, 127] on div "Why is this question asked?" at bounding box center [550, 130] width 300 height 12
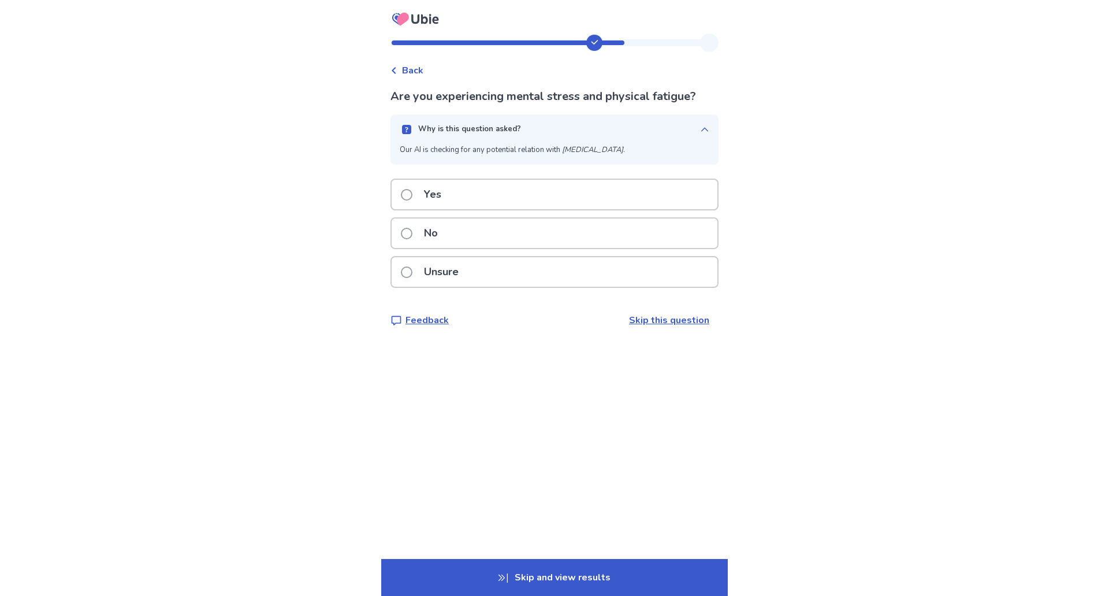
click at [686, 127] on div "Why is this question asked?" at bounding box center [550, 130] width 300 height 12
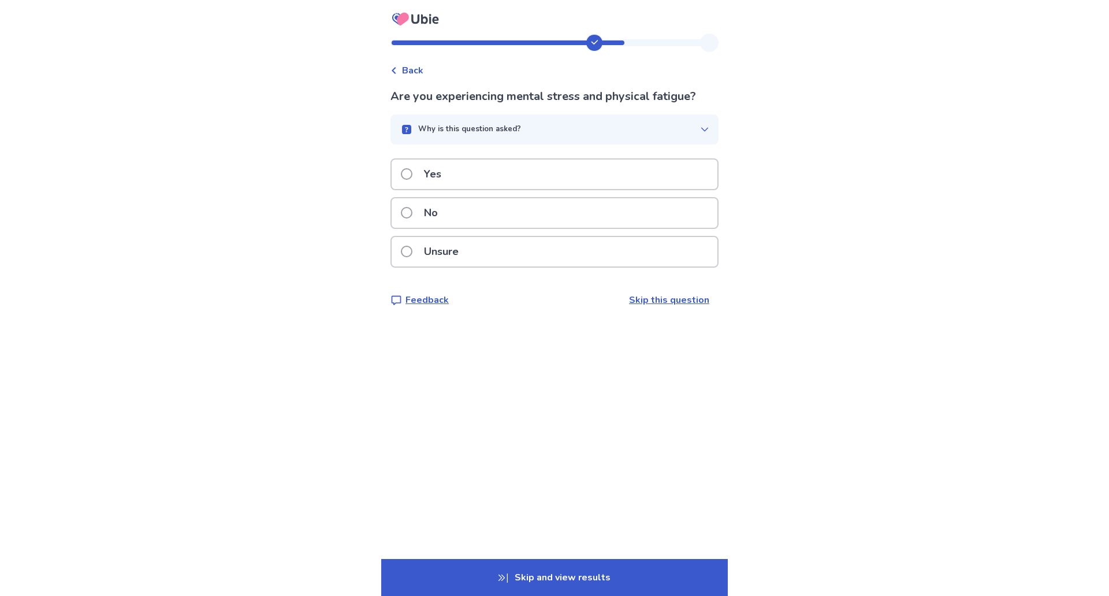
click at [431, 183] on p "Yes" at bounding box center [432, 173] width 31 height 29
click at [444, 212] on p "No" at bounding box center [431, 212] width 28 height 29
click at [439, 222] on p "No" at bounding box center [431, 212] width 28 height 29
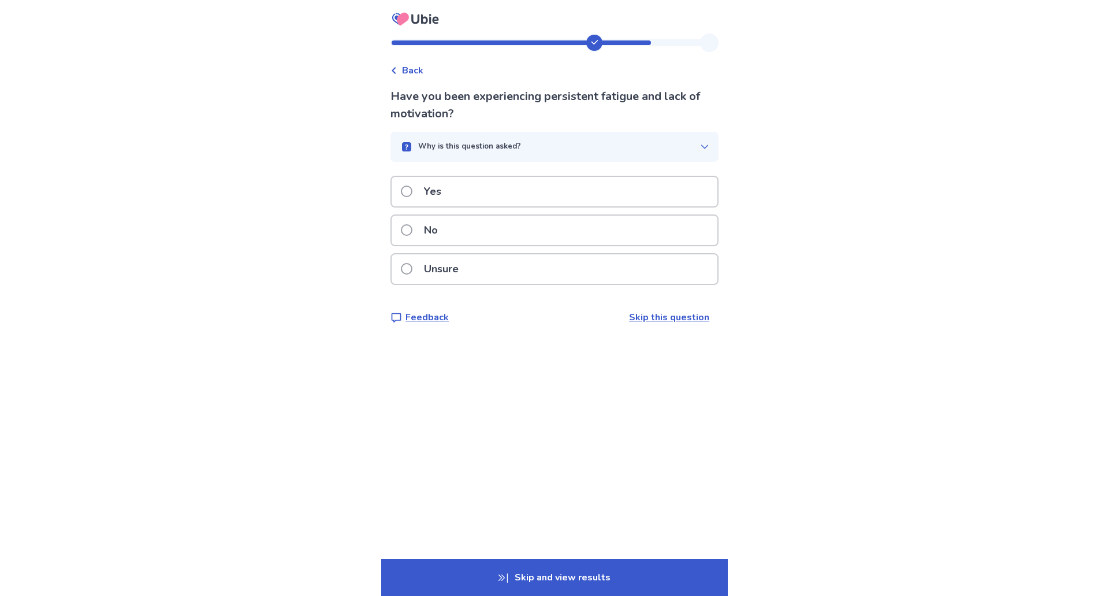
click at [435, 185] on p "Yes" at bounding box center [432, 191] width 31 height 29
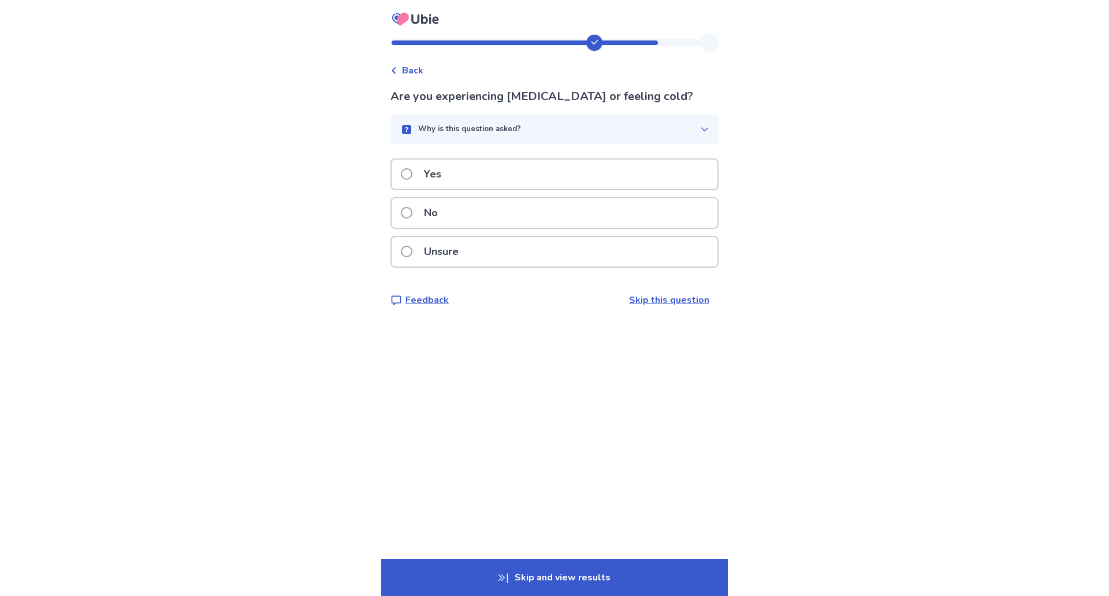
click at [435, 214] on p "No" at bounding box center [431, 212] width 28 height 29
click at [432, 211] on p "No" at bounding box center [431, 212] width 28 height 29
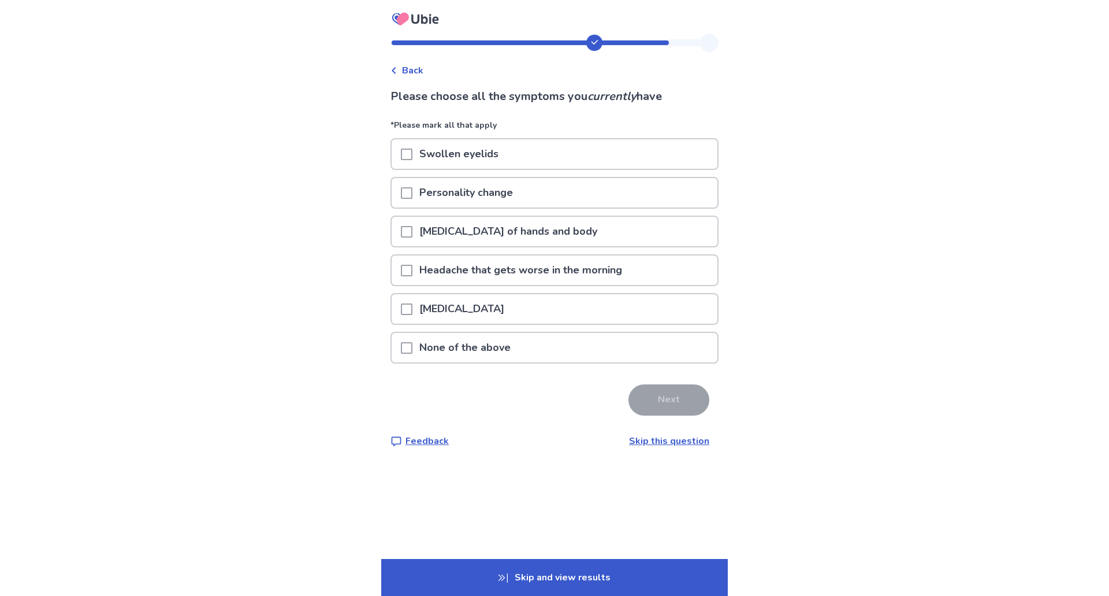
click at [478, 343] on p "None of the above" at bounding box center [465, 347] width 105 height 29
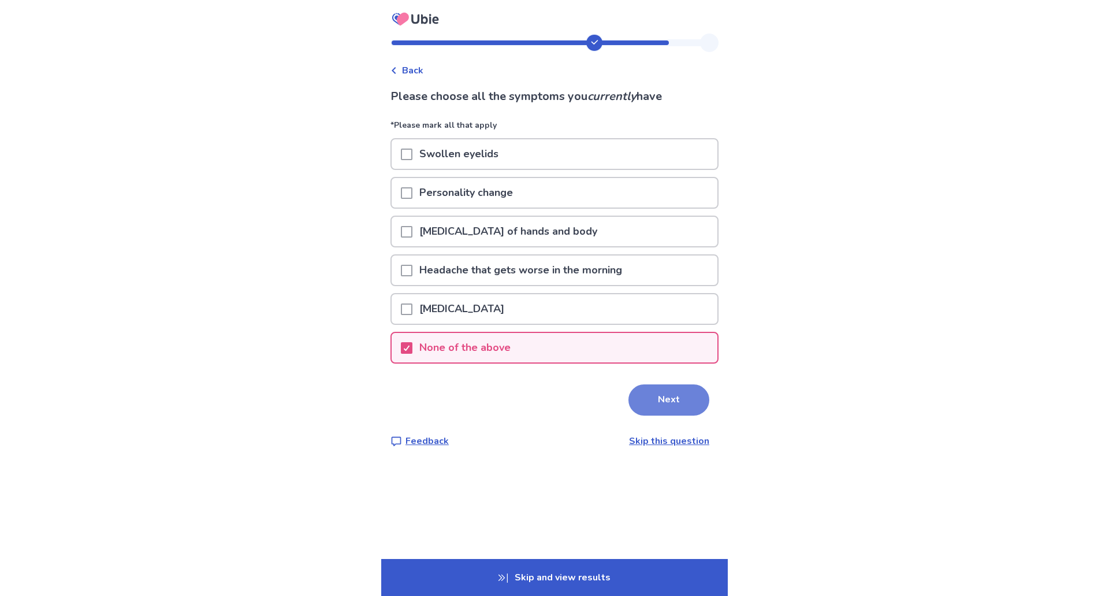
click at [648, 404] on button "Next" at bounding box center [669, 399] width 81 height 31
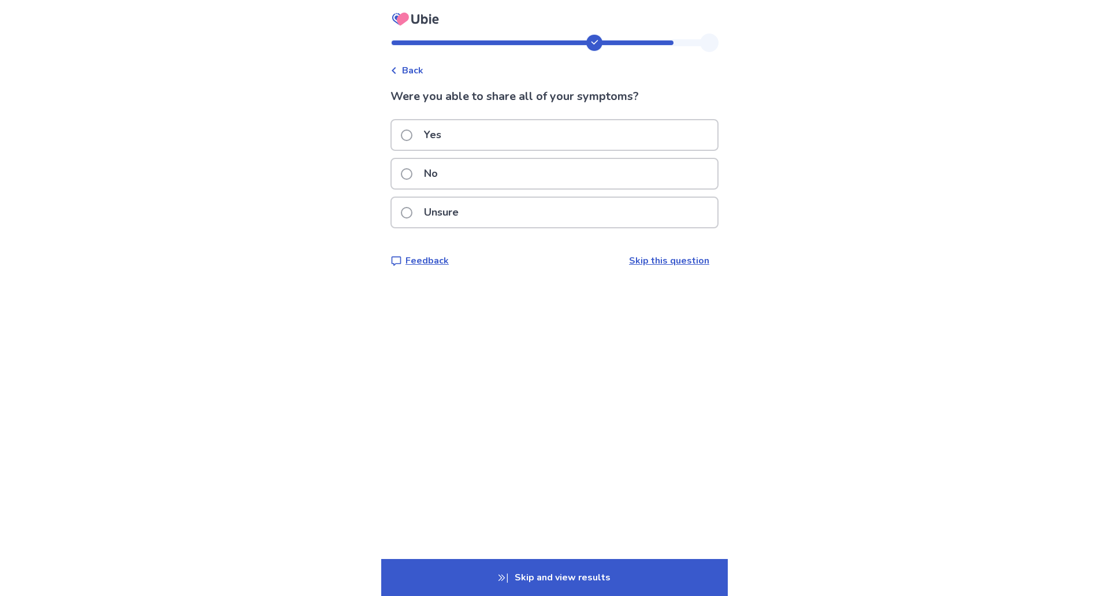
click at [462, 138] on div "Yes" at bounding box center [555, 134] width 326 height 29
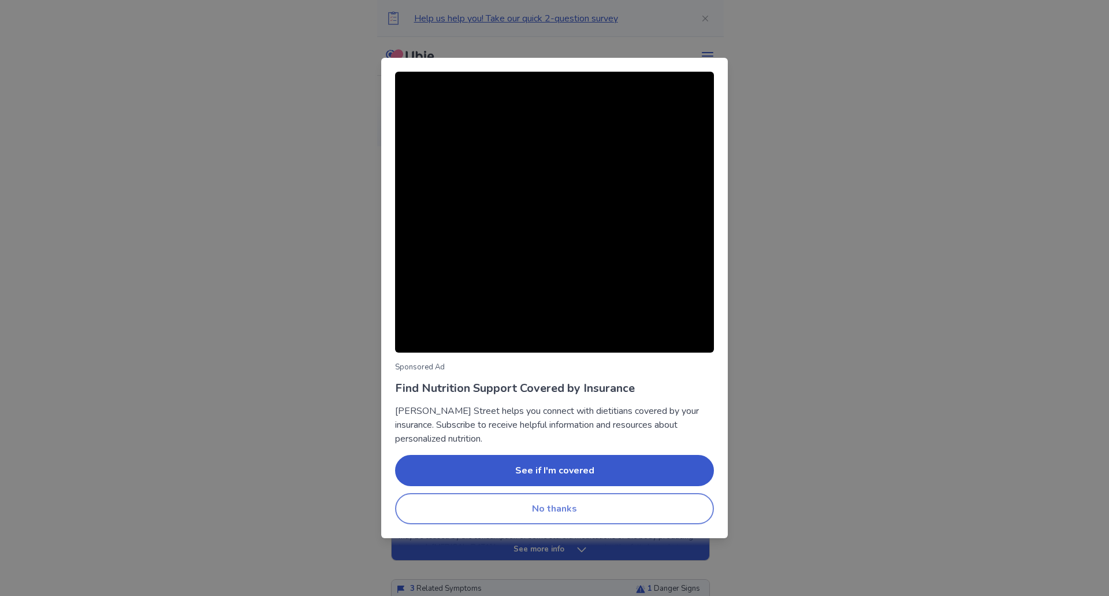
click at [616, 502] on button "No thanks" at bounding box center [554, 508] width 319 height 31
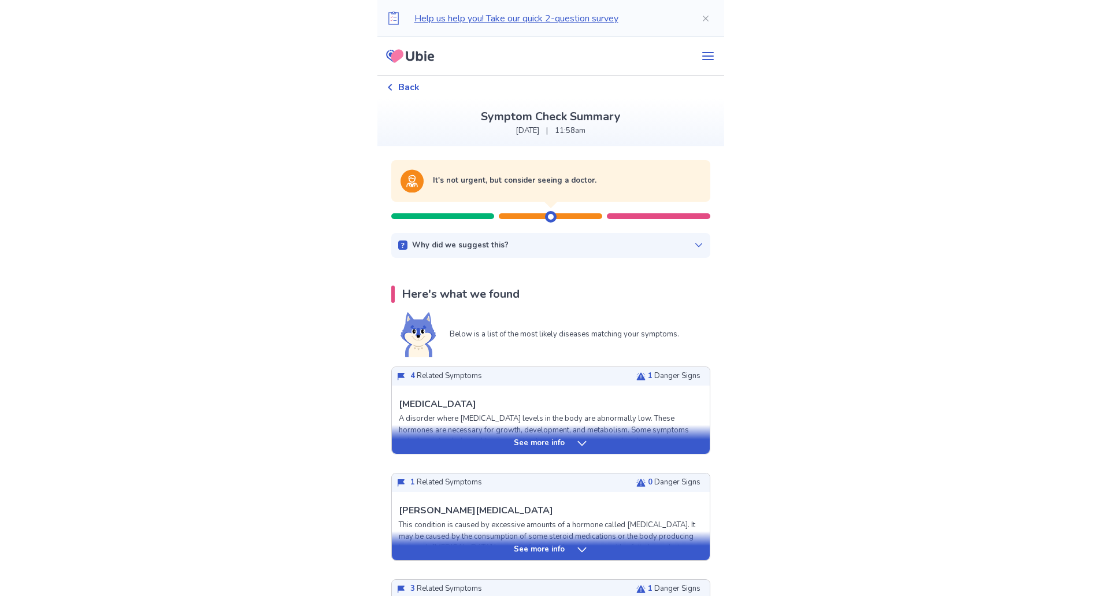
click at [581, 446] on icon at bounding box center [582, 443] width 12 height 12
